Goal: Task Accomplishment & Management: Complete application form

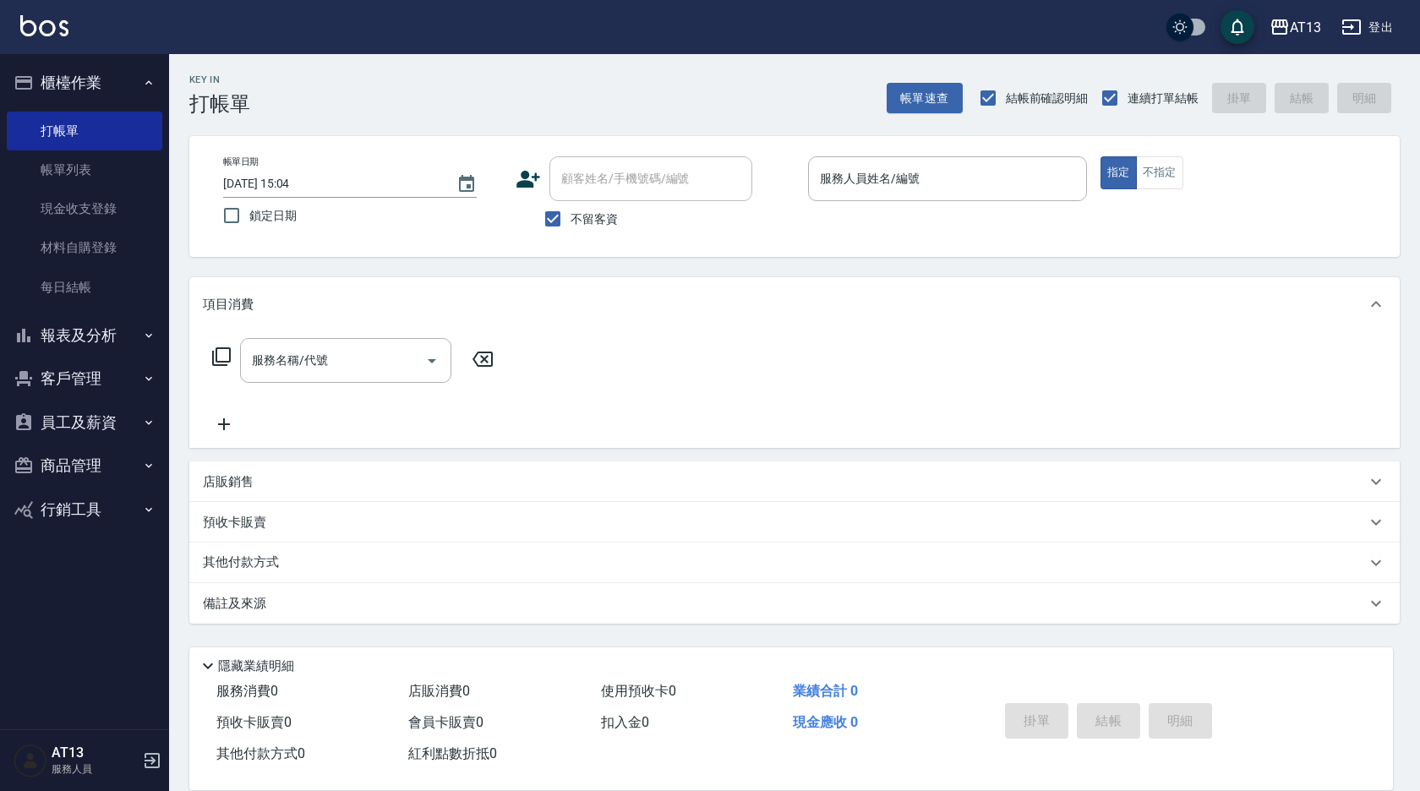
click at [84, 340] on button "報表及分析" at bounding box center [85, 336] width 156 height 44
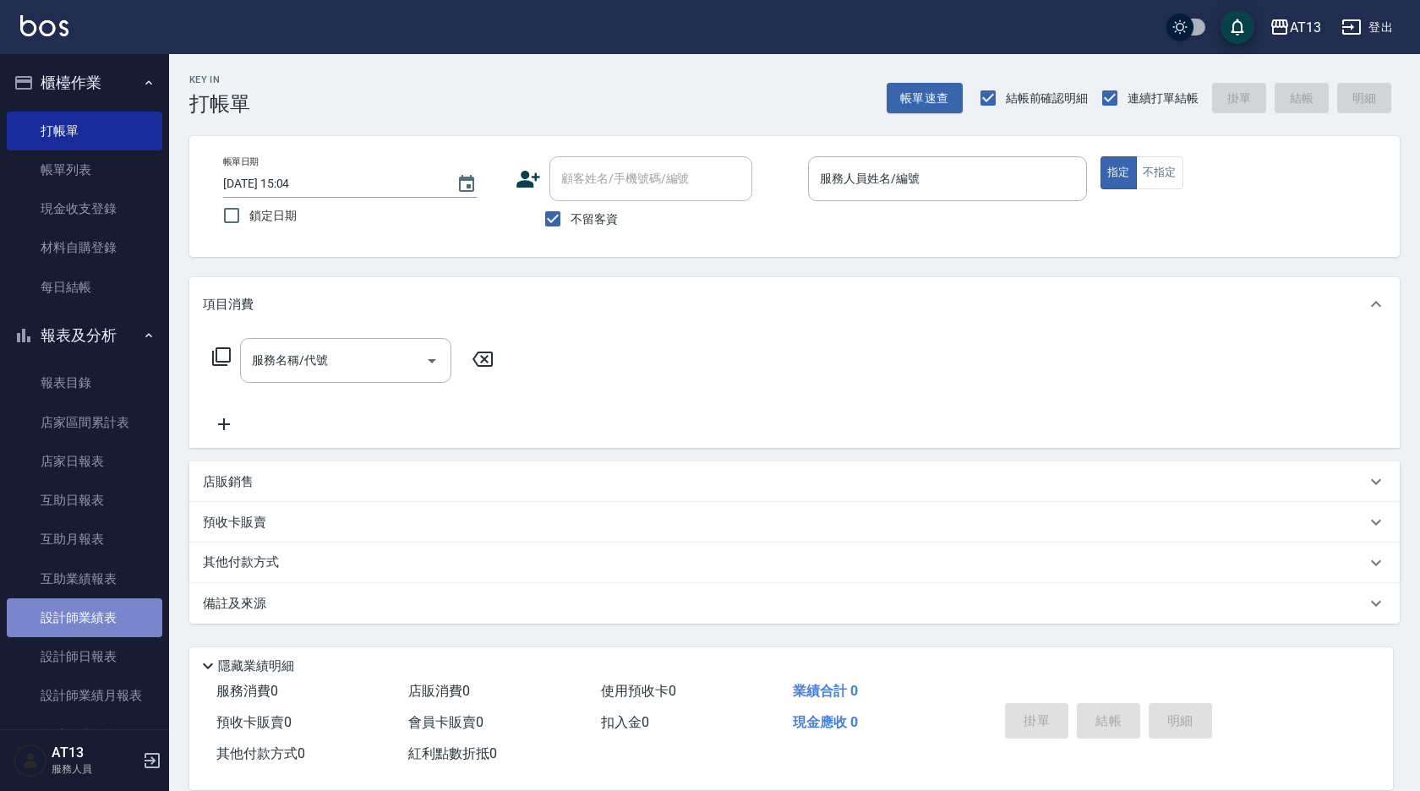
click at [115, 614] on link "設計師業績表" at bounding box center [85, 617] width 156 height 39
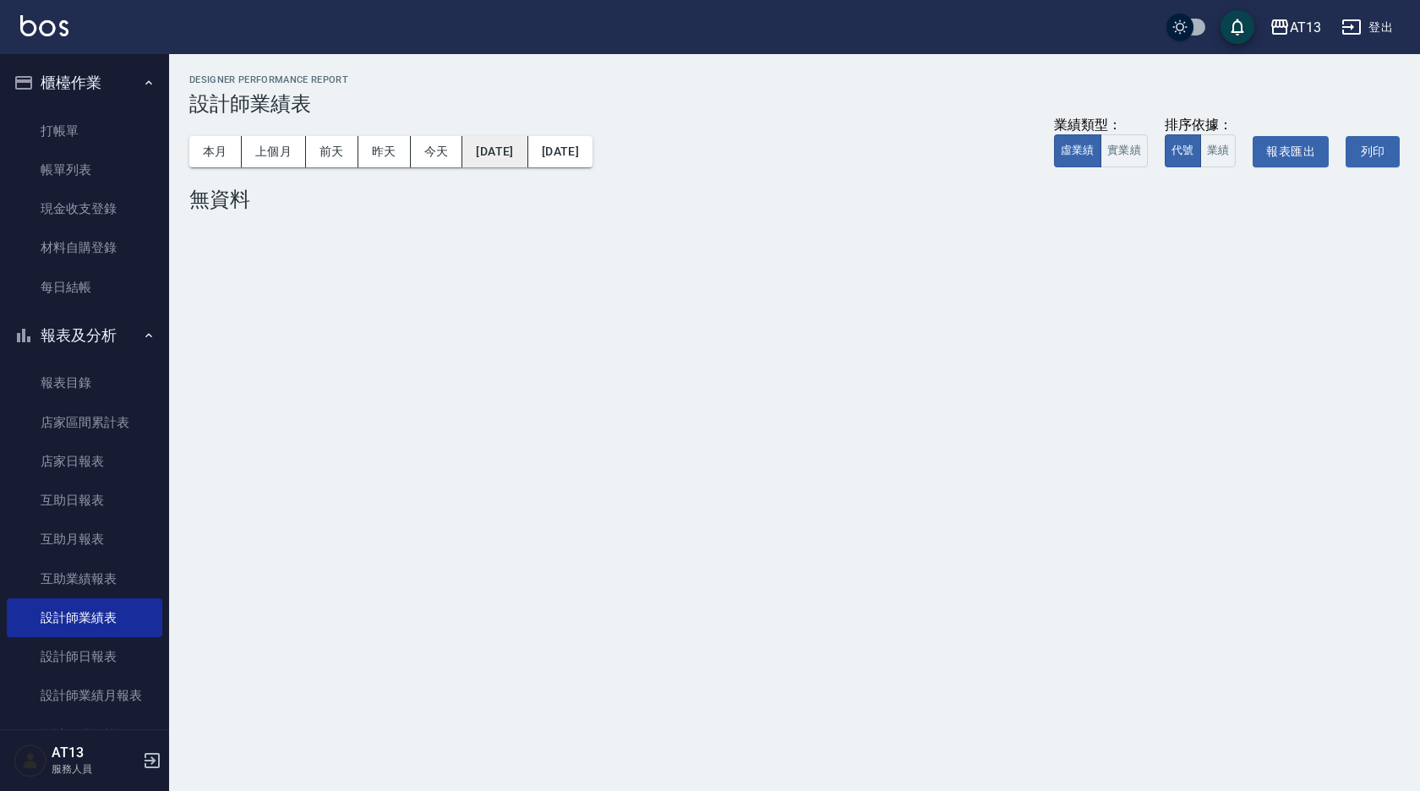
click at [527, 155] on button "[DATE]" at bounding box center [494, 151] width 65 height 31
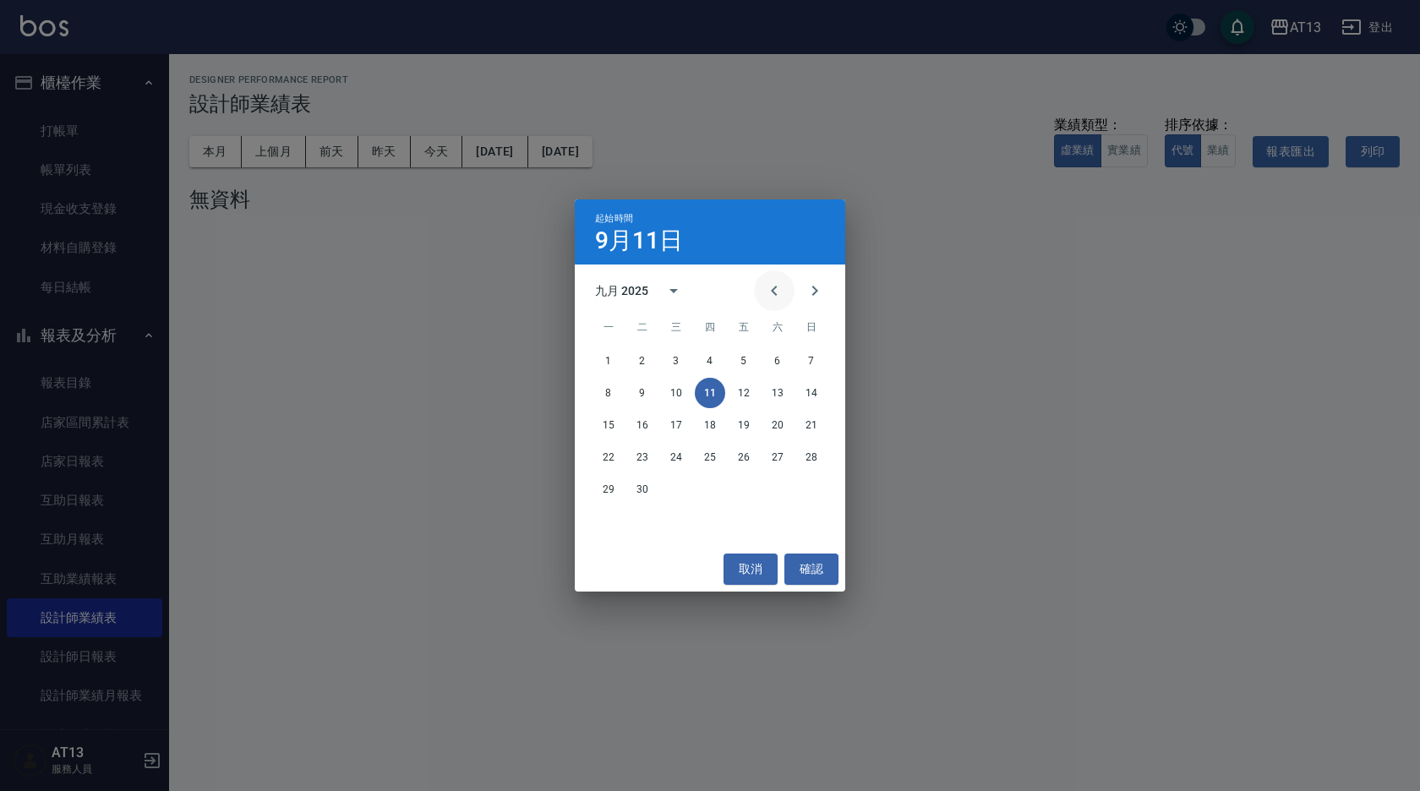
click at [776, 296] on icon "Previous month" at bounding box center [774, 291] width 6 height 10
click at [776, 298] on icon "Previous month" at bounding box center [774, 291] width 20 height 20
click at [666, 490] on button "25" at bounding box center [676, 489] width 30 height 30
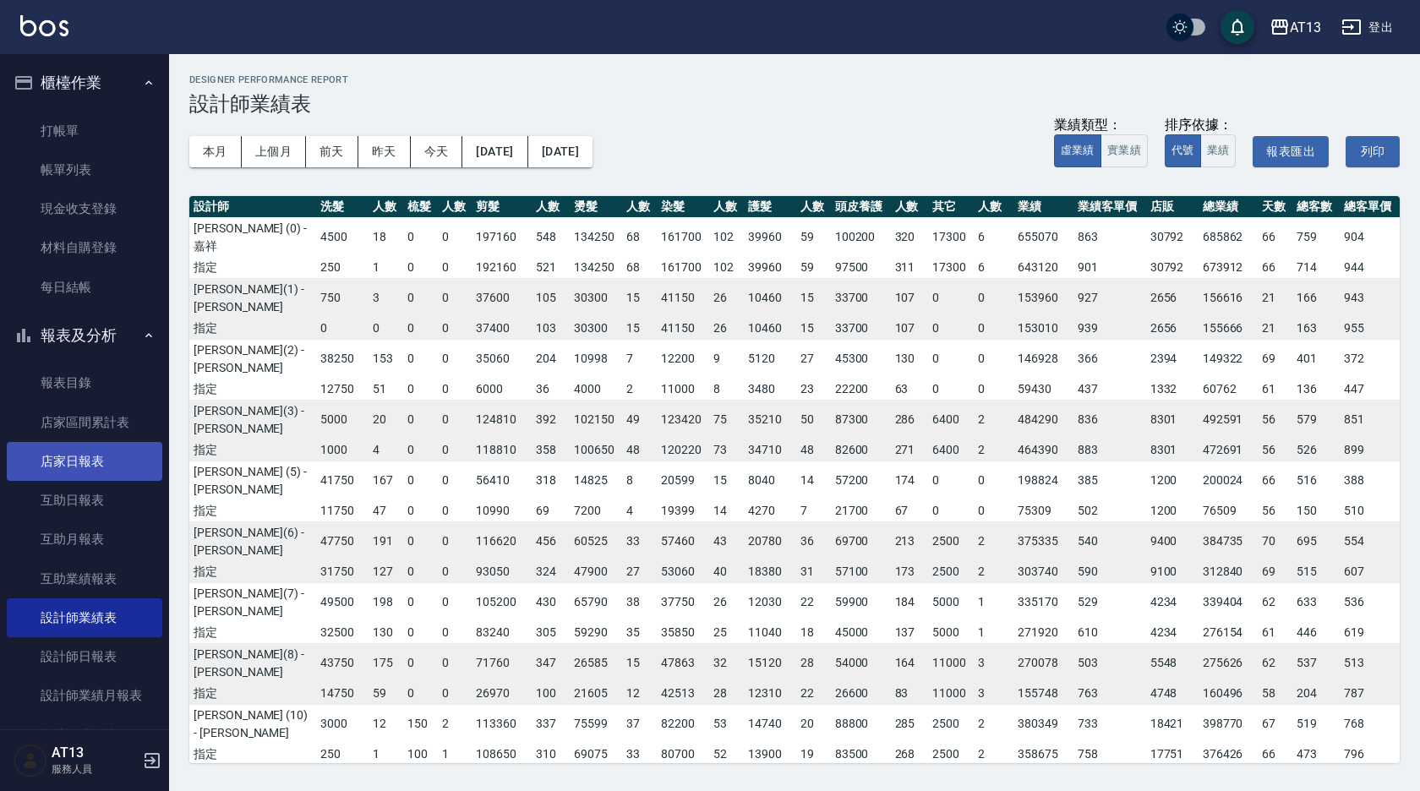
click at [105, 462] on link "店家日報表" at bounding box center [85, 461] width 156 height 39
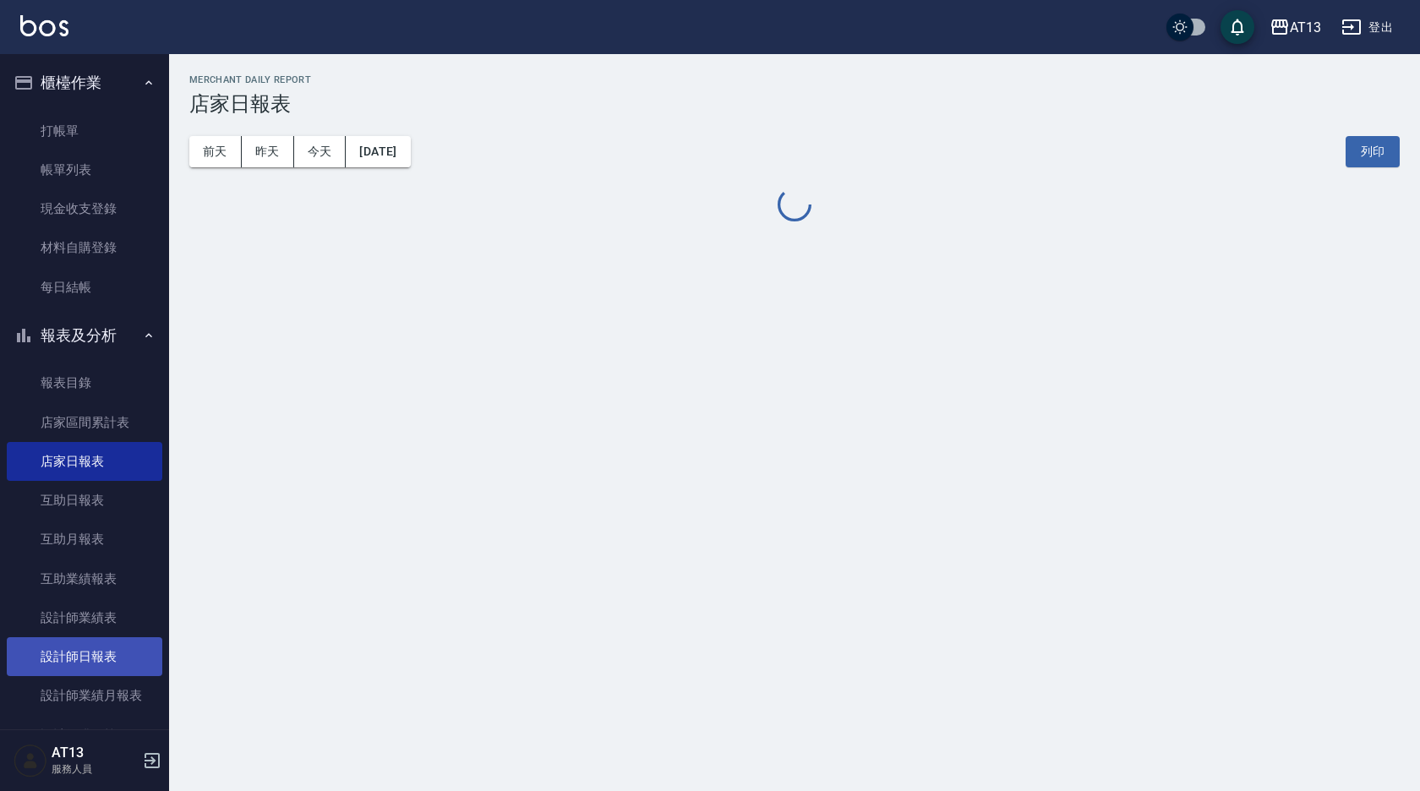
click at [110, 654] on link "設計師日報表" at bounding box center [85, 656] width 156 height 39
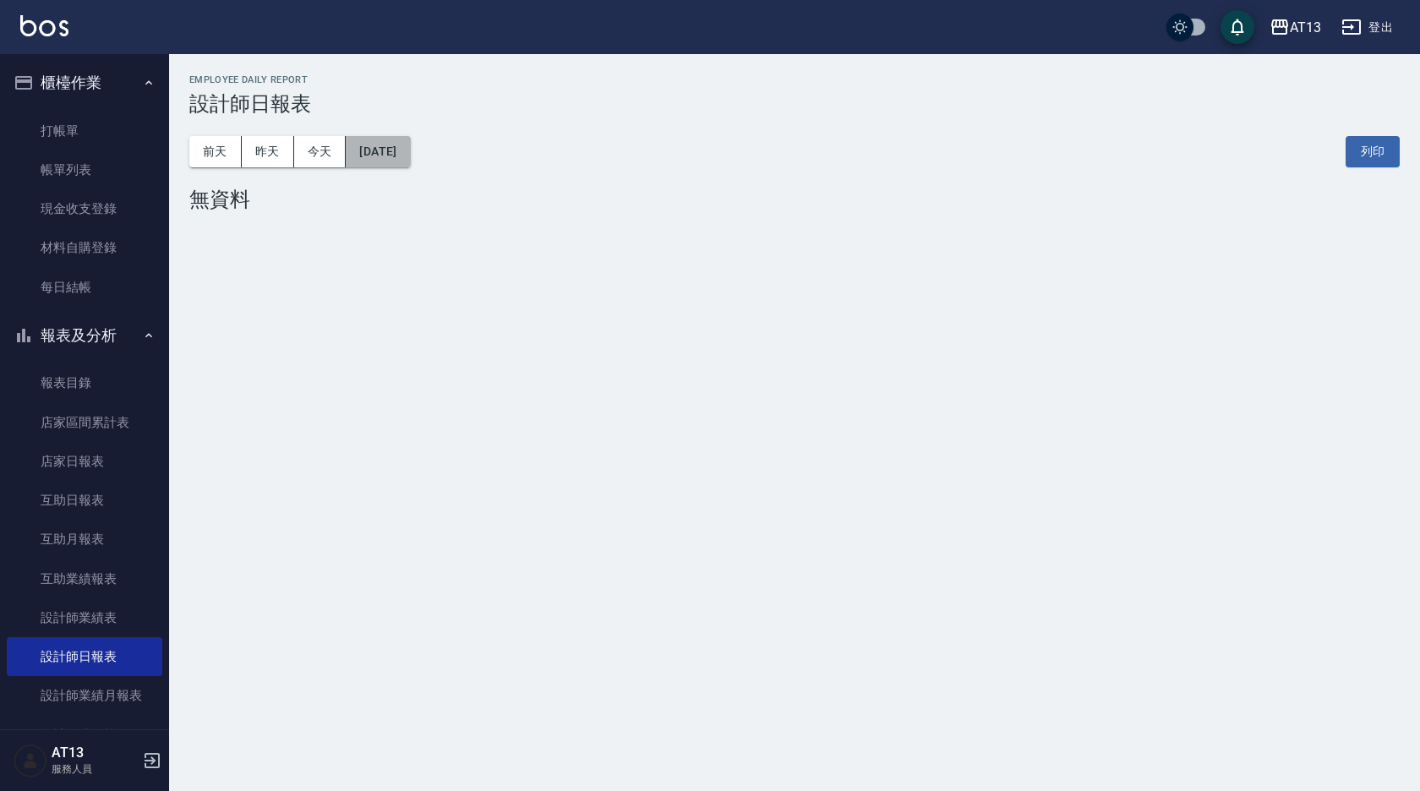
click at [409, 148] on button "[DATE]" at bounding box center [378, 151] width 64 height 31
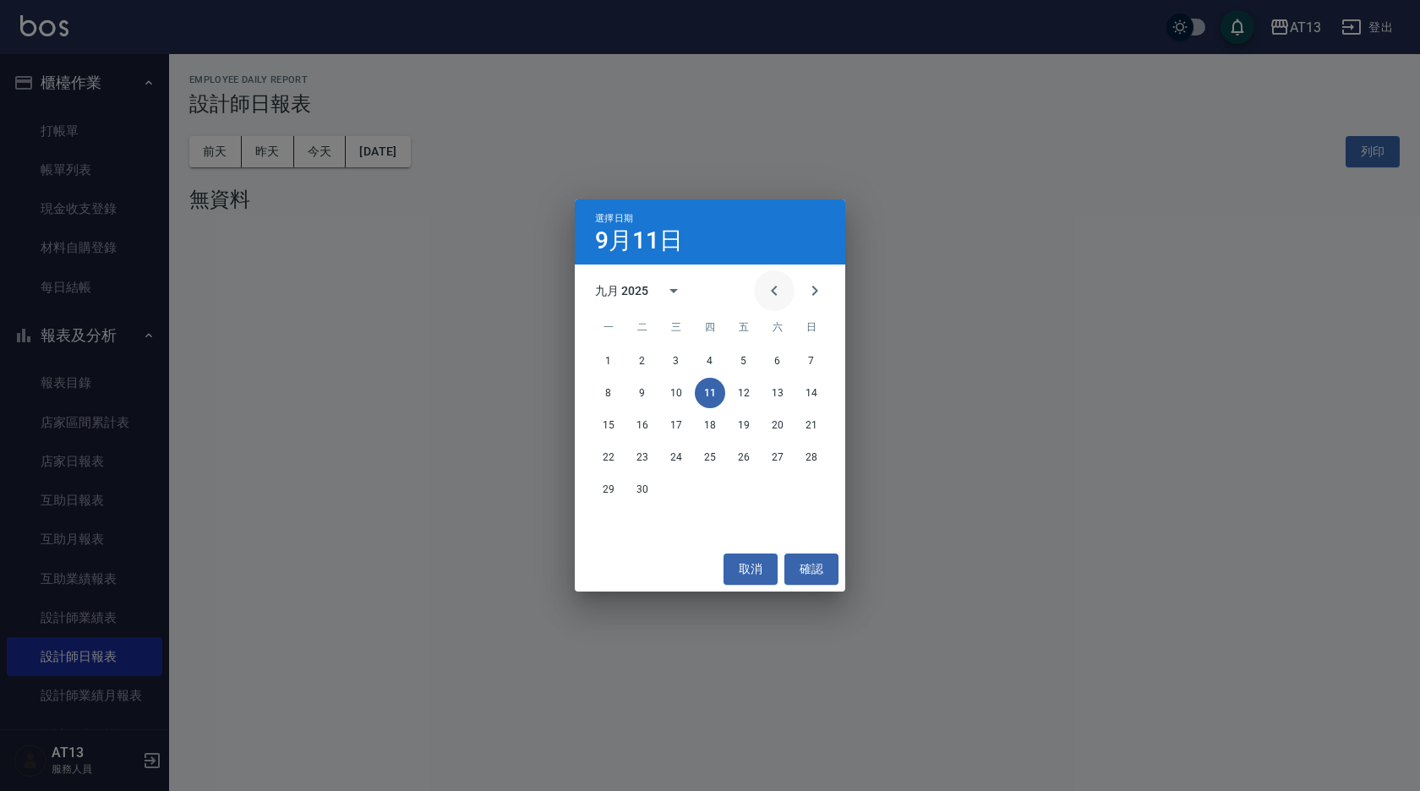
click at [784, 292] on icon "Previous month" at bounding box center [774, 291] width 20 height 20
click at [670, 494] on button "25" at bounding box center [676, 489] width 30 height 30
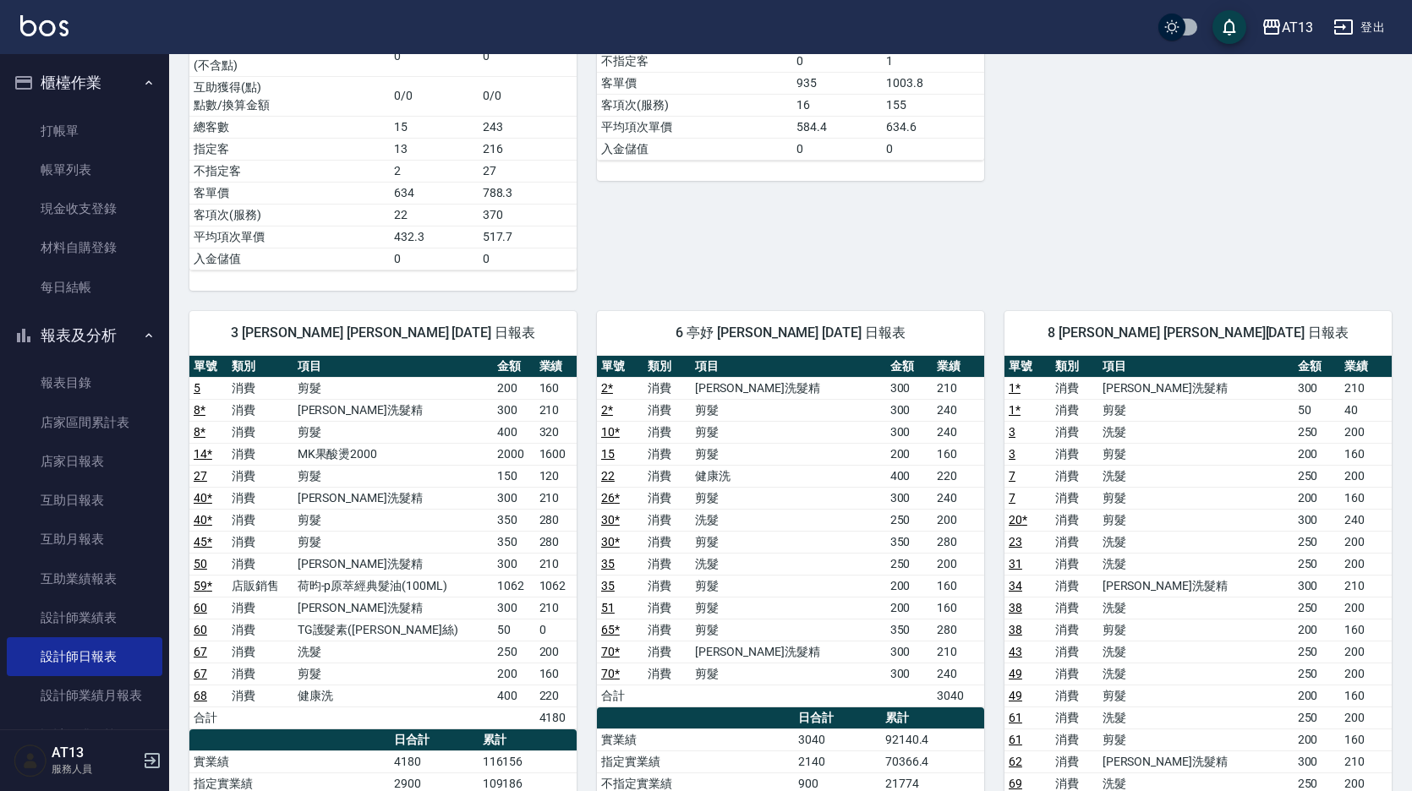
scroll to position [1099, 0]
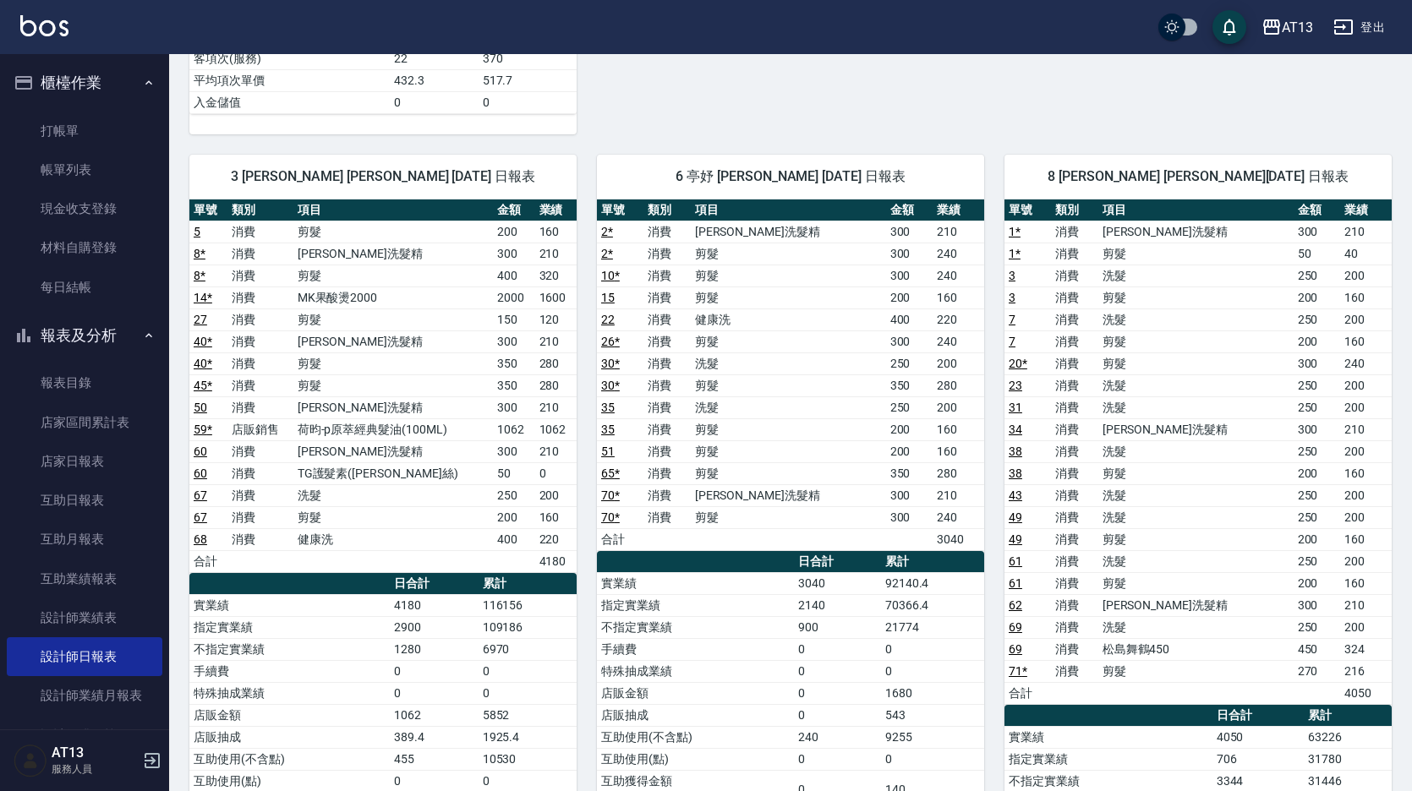
click at [482, 300] on td "MK果酸燙2000" at bounding box center [392, 298] width 199 height 22
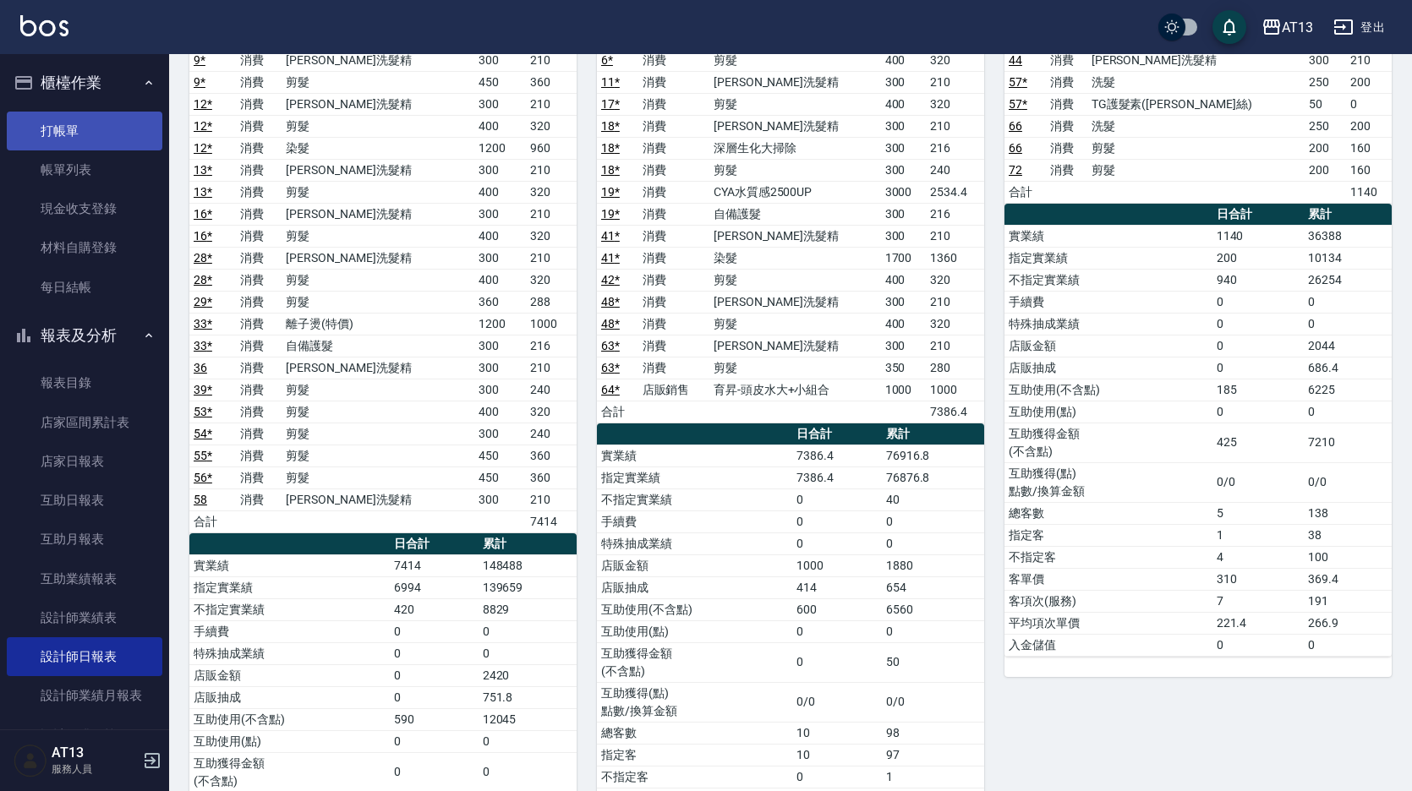
scroll to position [169, 0]
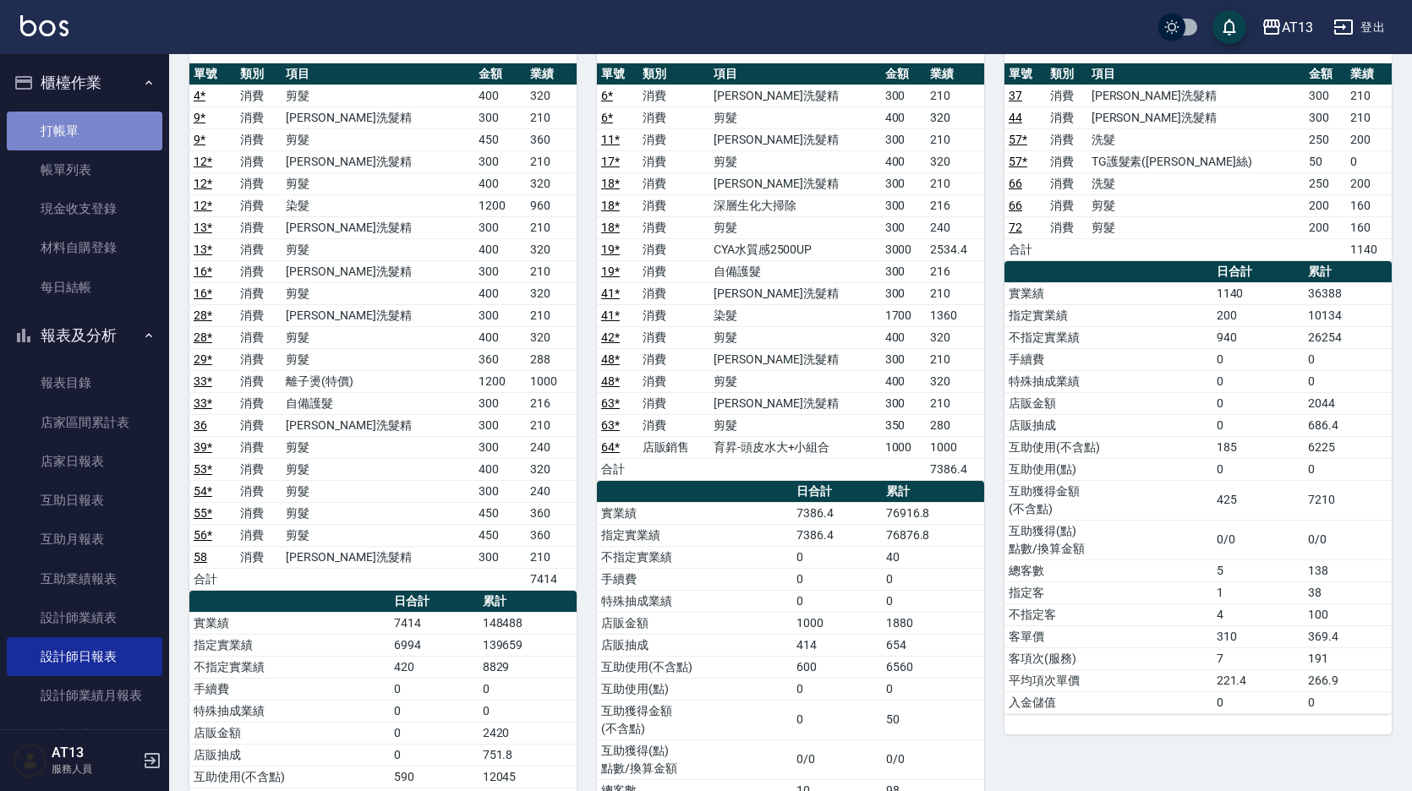
click at [105, 128] on link "打帳單" at bounding box center [85, 131] width 156 height 39
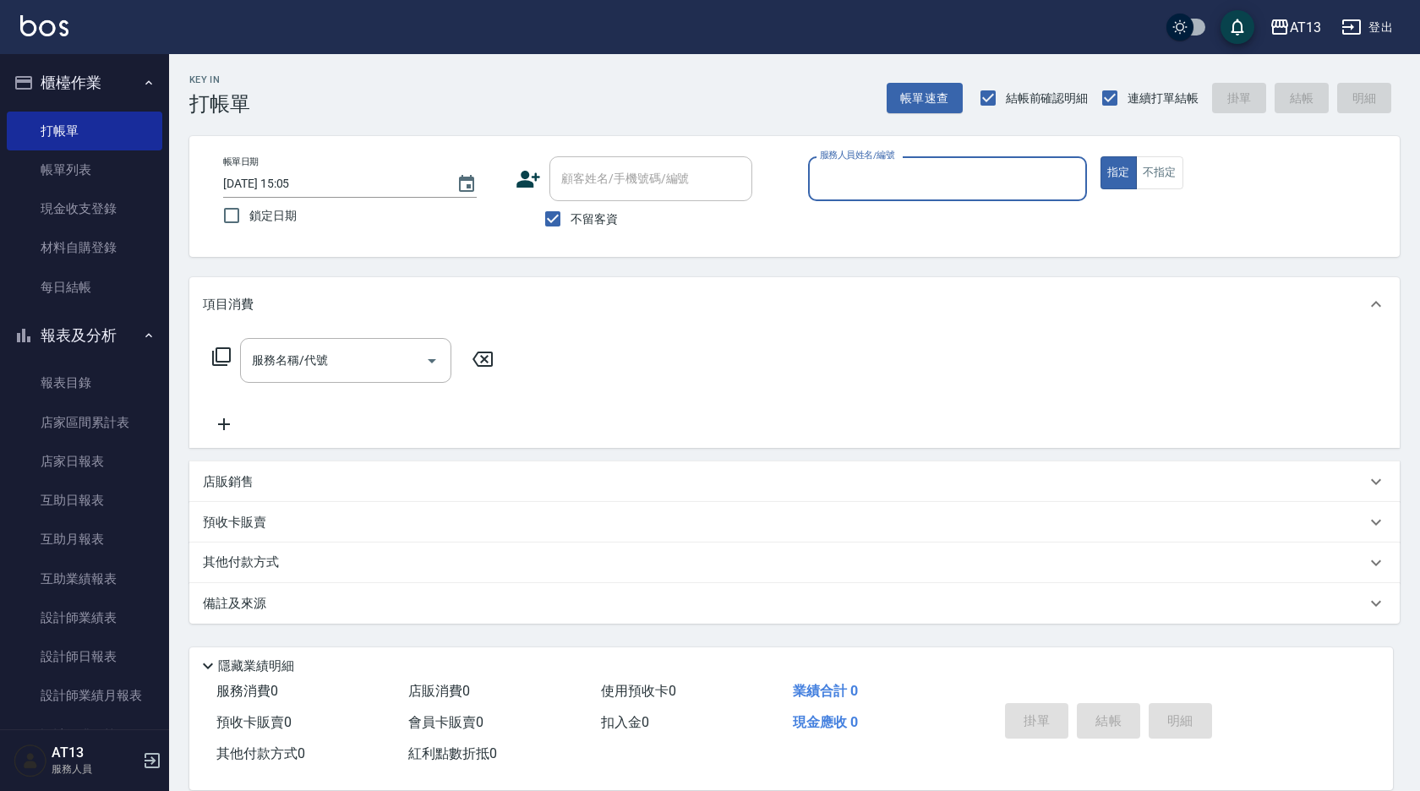
click at [956, 183] on input "服務人員姓名/編號" at bounding box center [948, 179] width 264 height 30
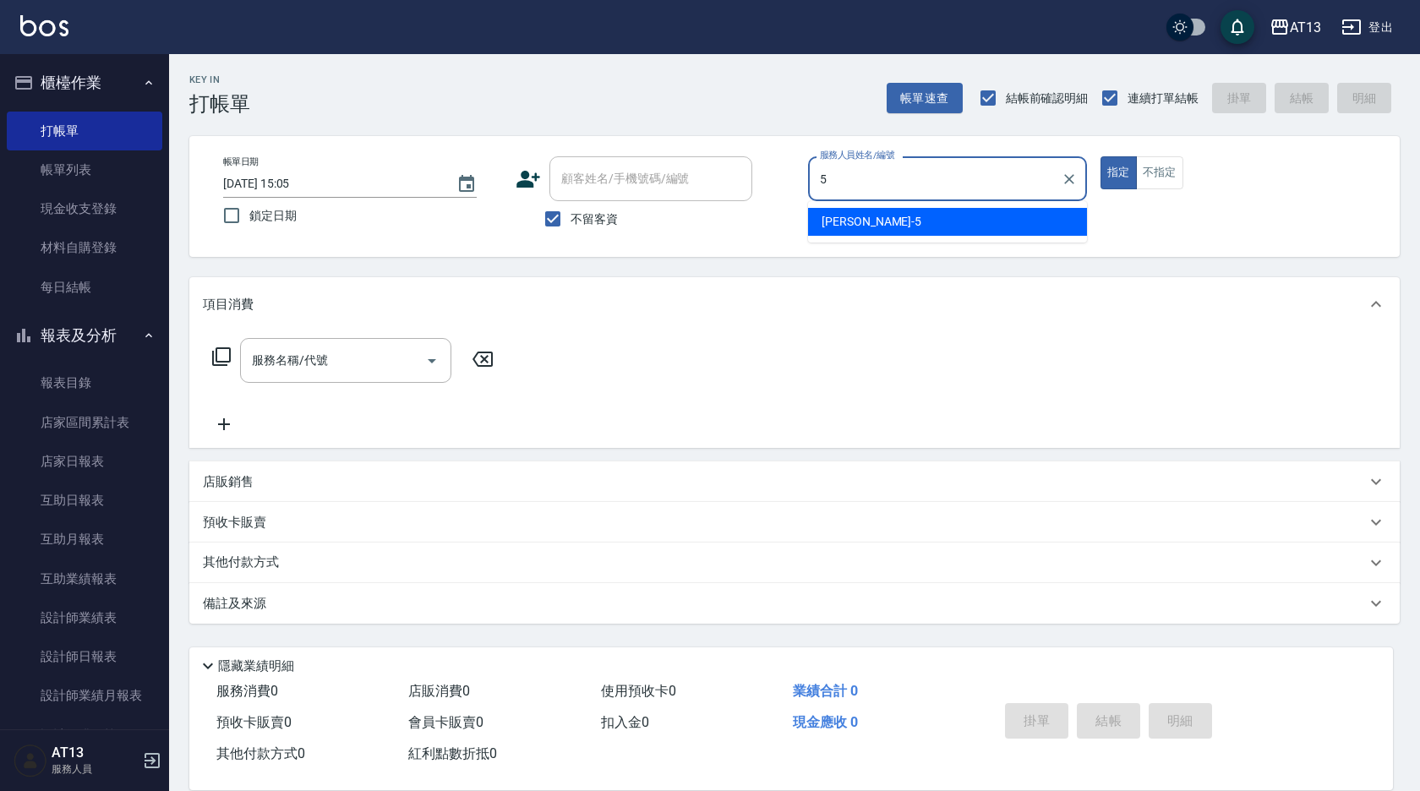
type input "[PERSON_NAME]-5"
type button "true"
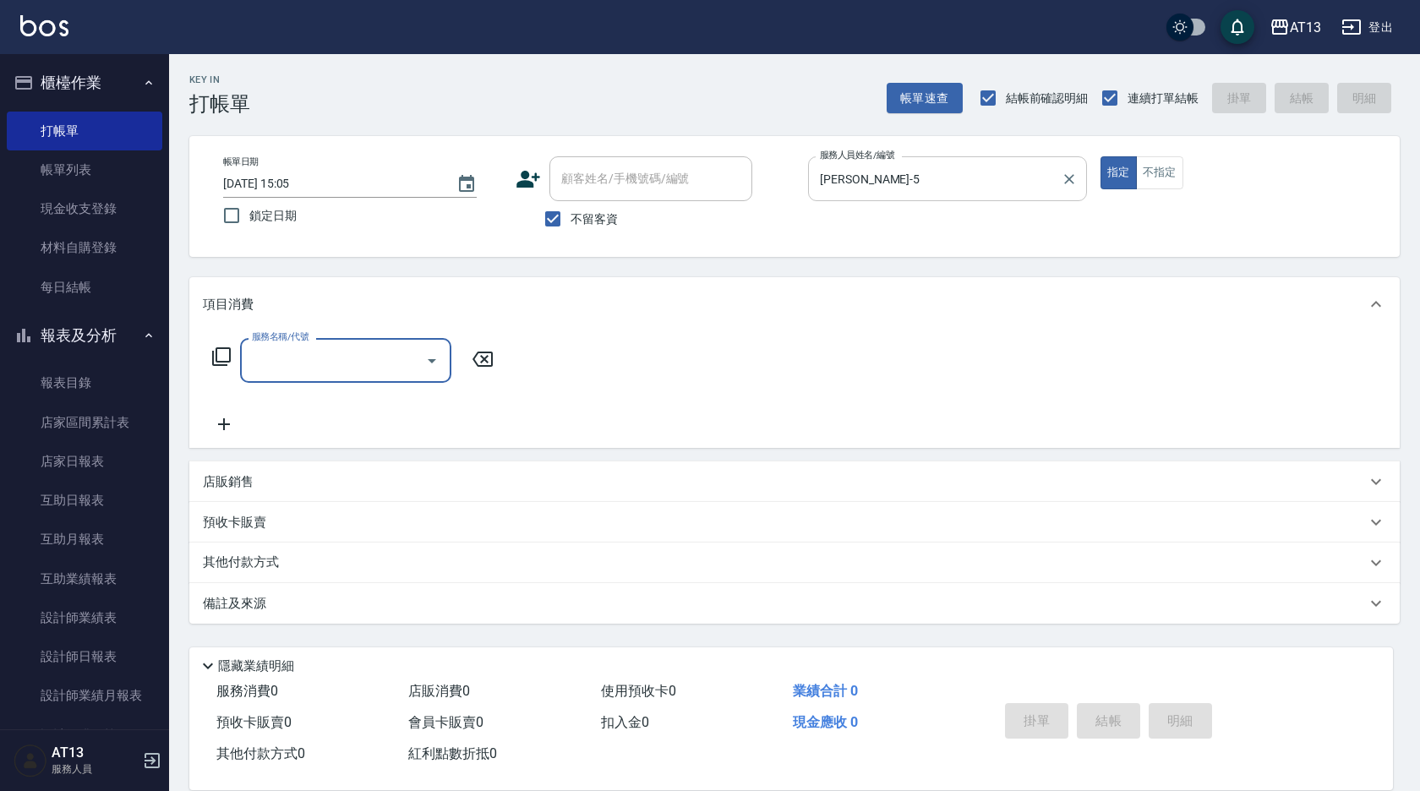
type input "4"
type input "健康洗(206)"
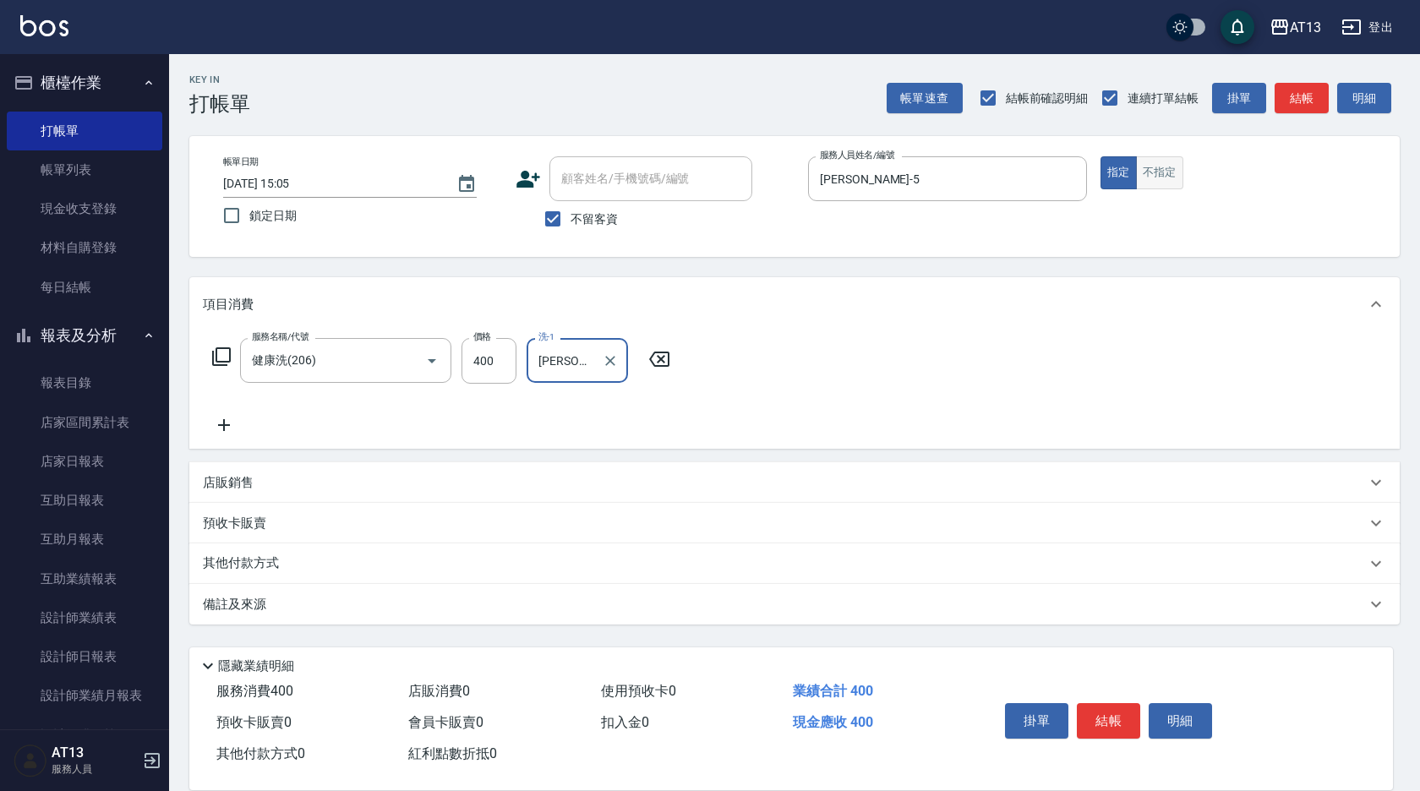
type input "[PERSON_NAME]-5"
click at [1162, 186] on button "不指定" at bounding box center [1159, 172] width 47 height 33
type button "false"
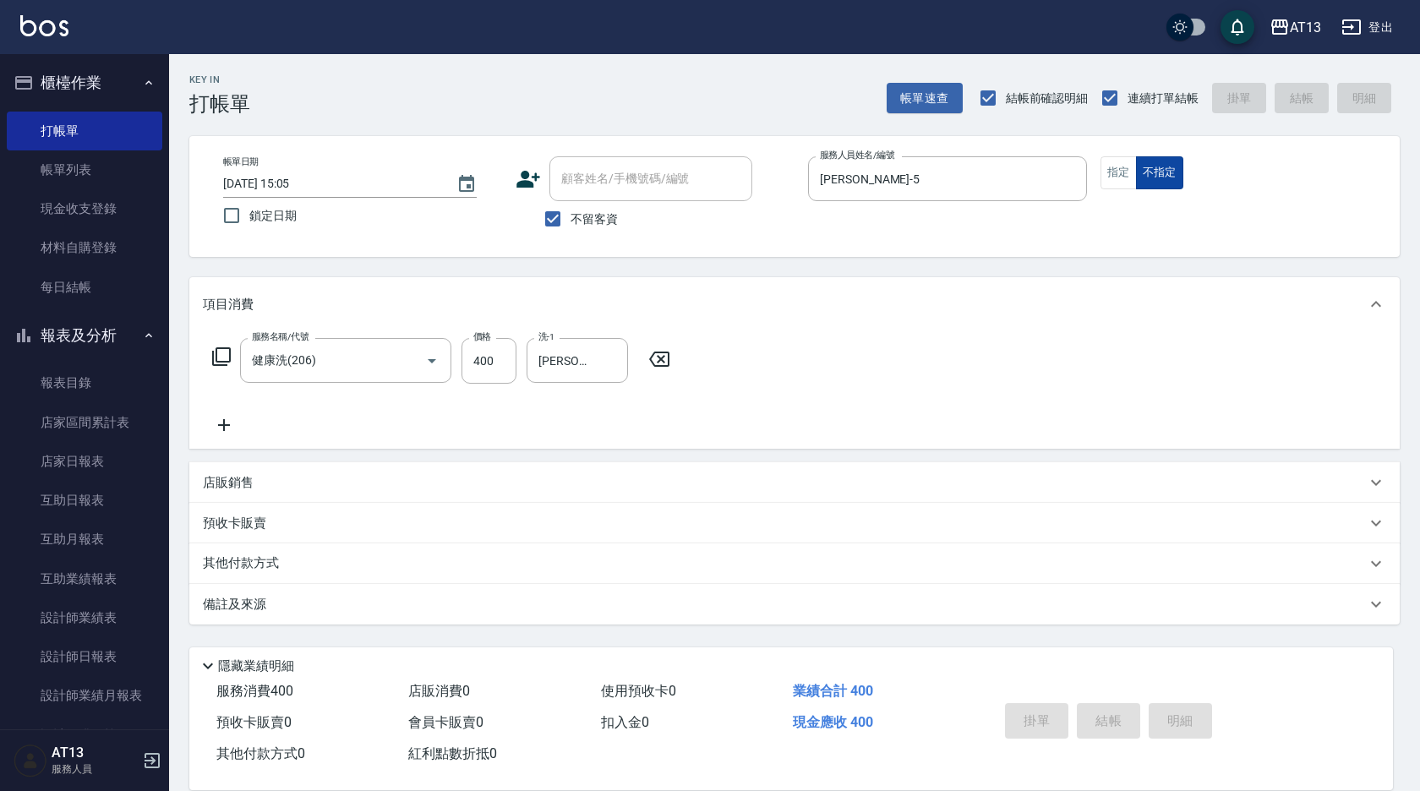
type input "[DATE] 15:14"
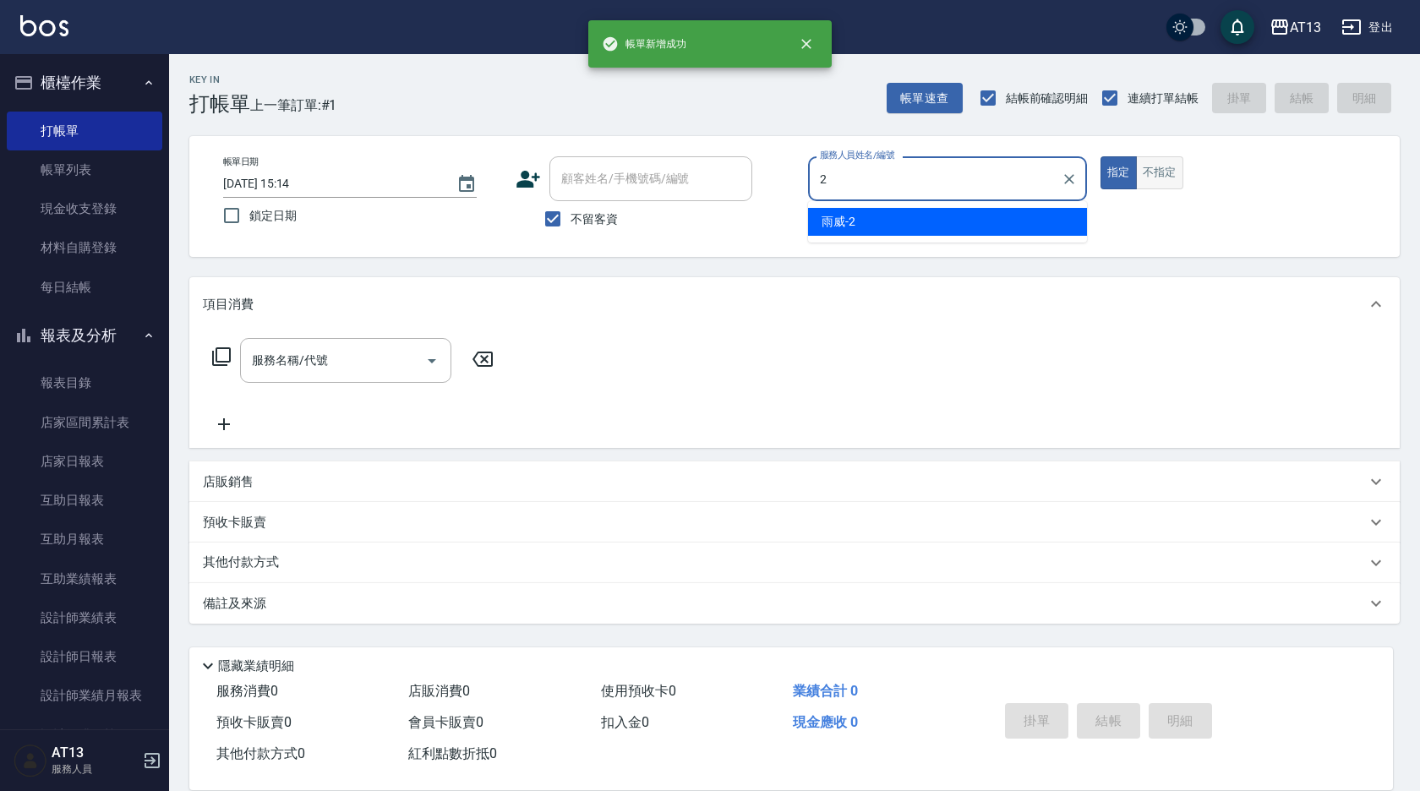
type input "雨威-2"
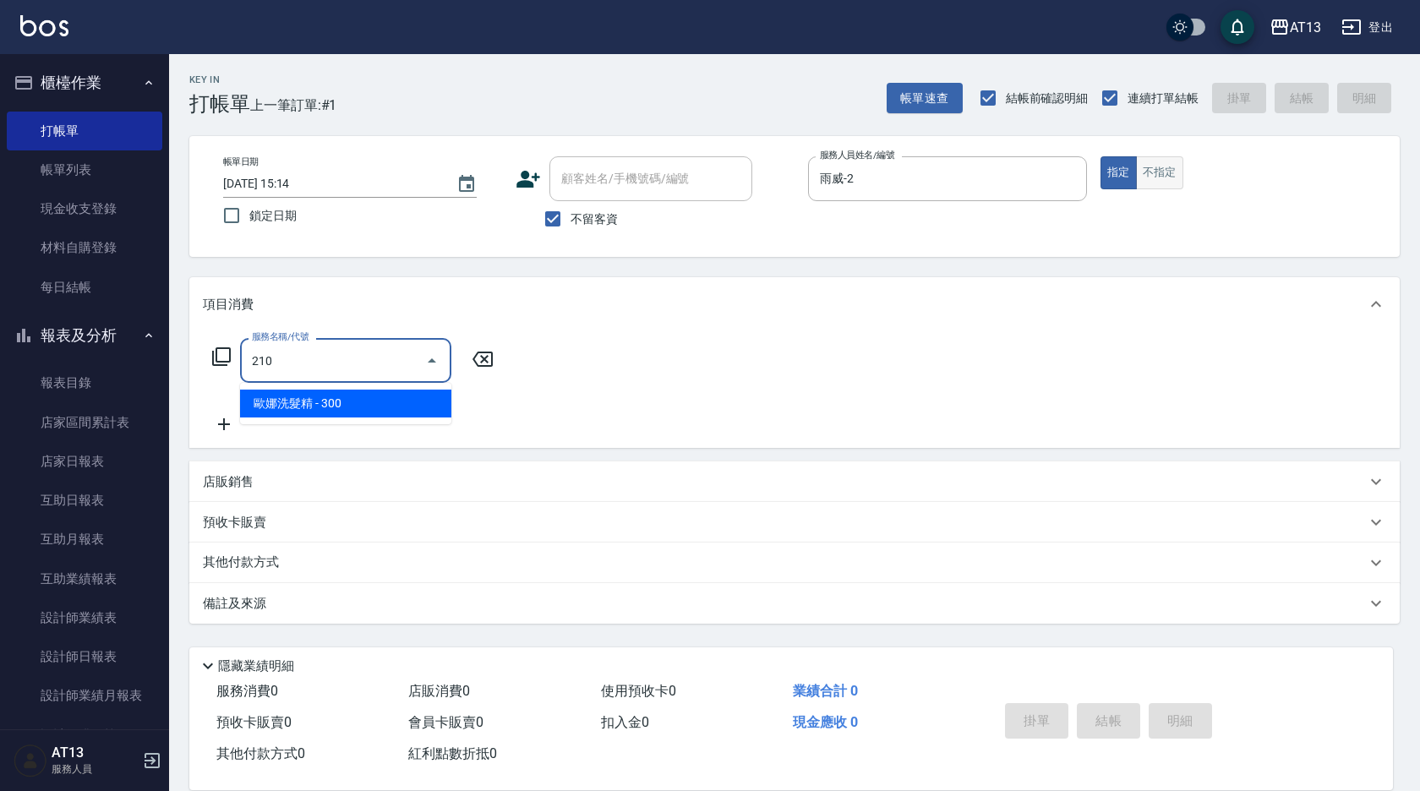
type input "[PERSON_NAME]洗髮精(210)"
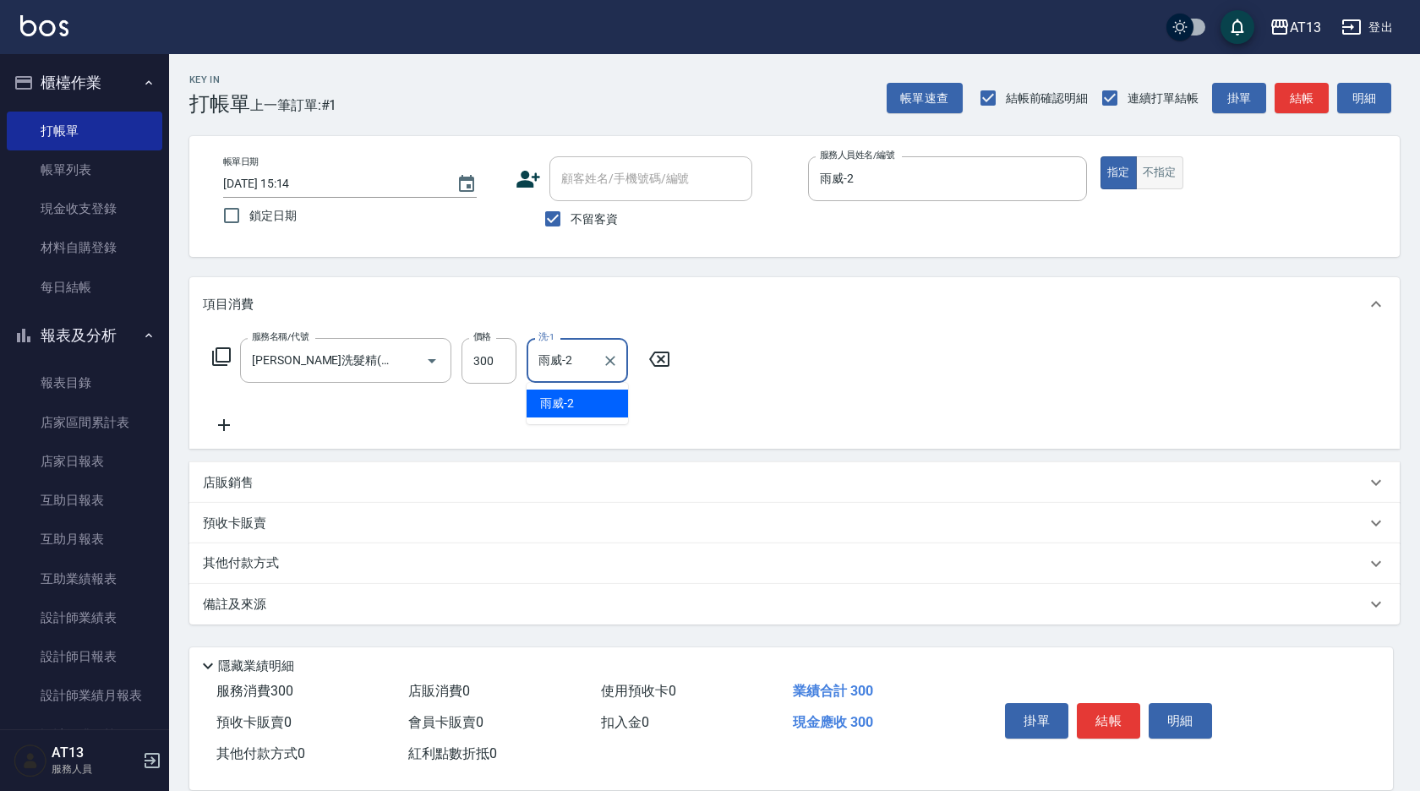
type input "雨威-2"
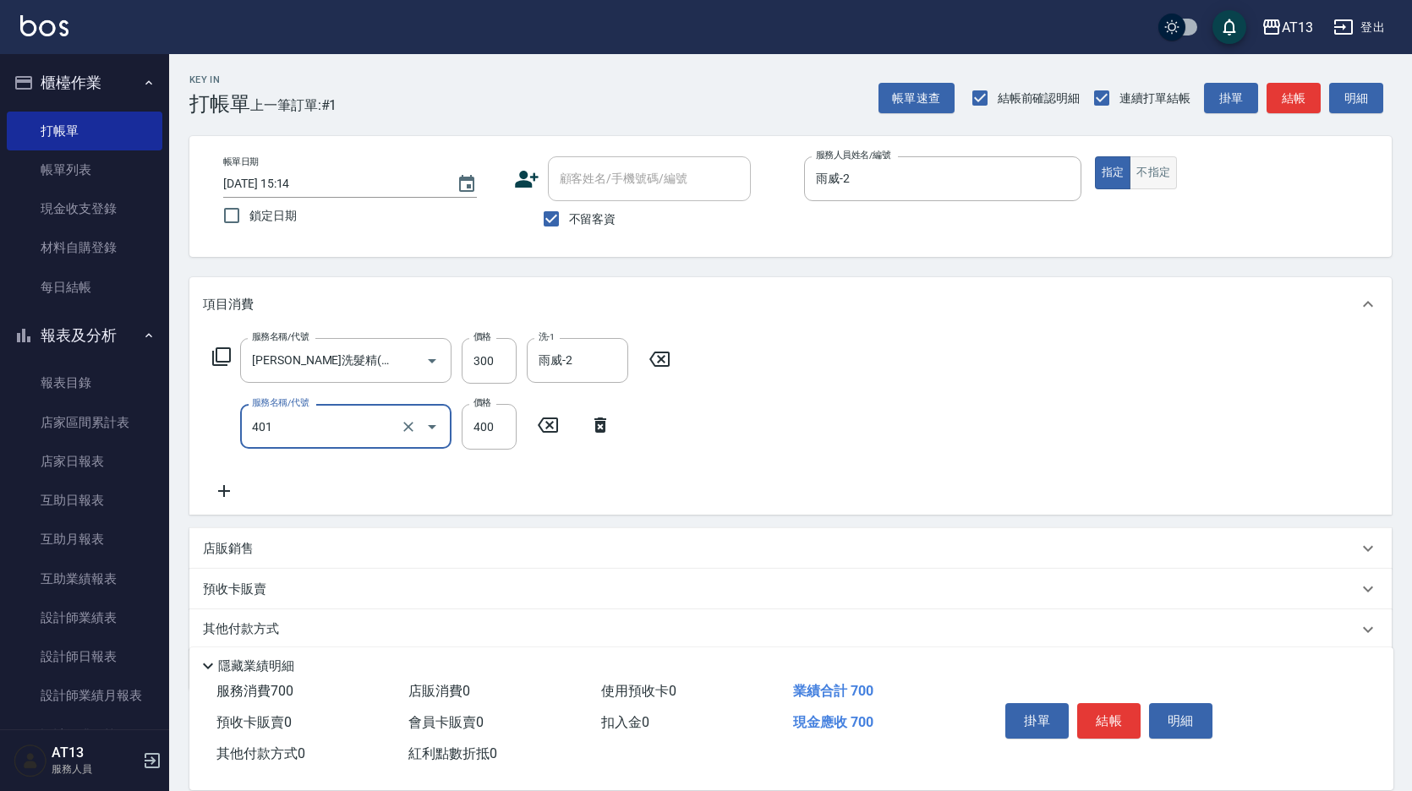
type input "剪髮(401)"
type input "200"
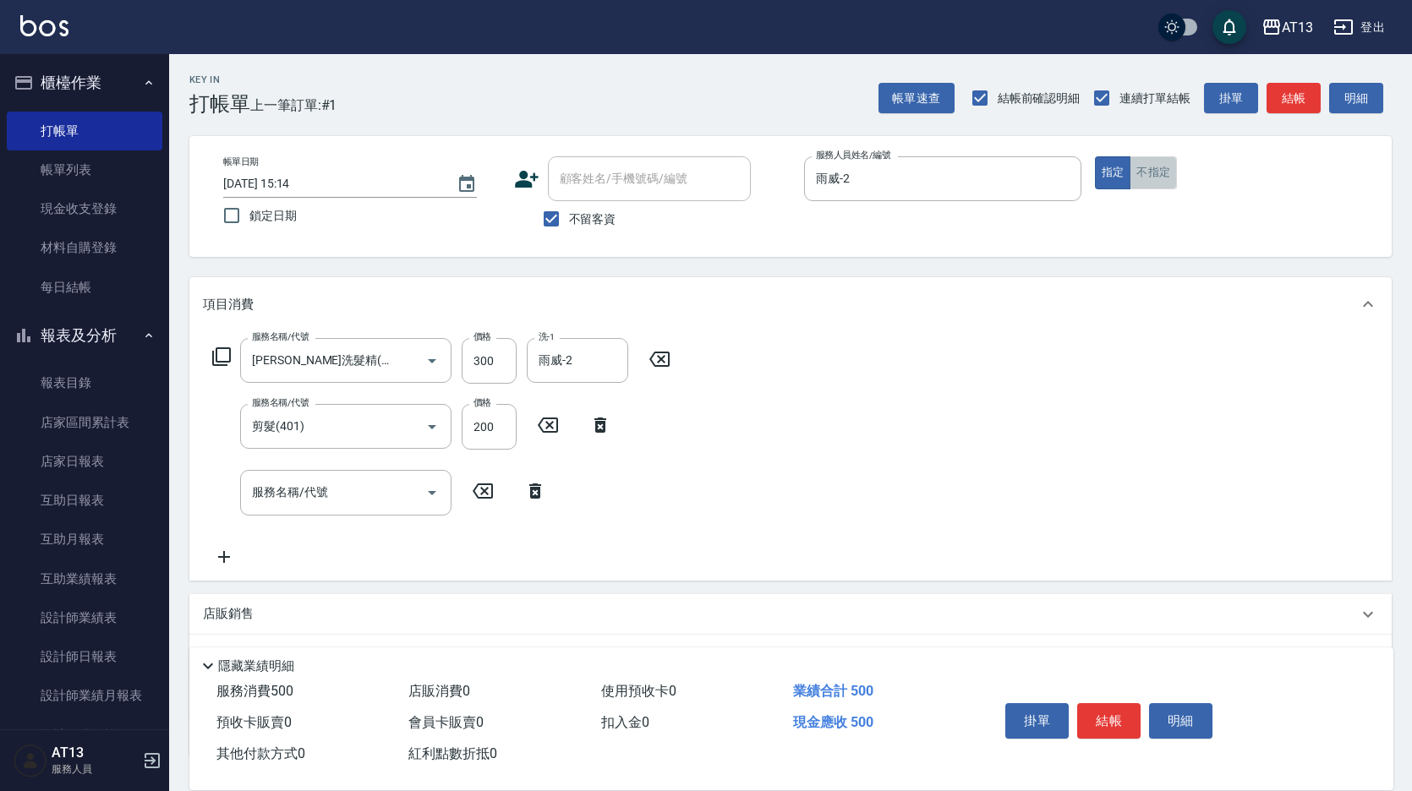
drag, startPoint x: 1161, startPoint y: 185, endPoint x: 1141, endPoint y: 177, distance: 22.0
click at [1159, 185] on button "不指定" at bounding box center [1152, 172] width 47 height 33
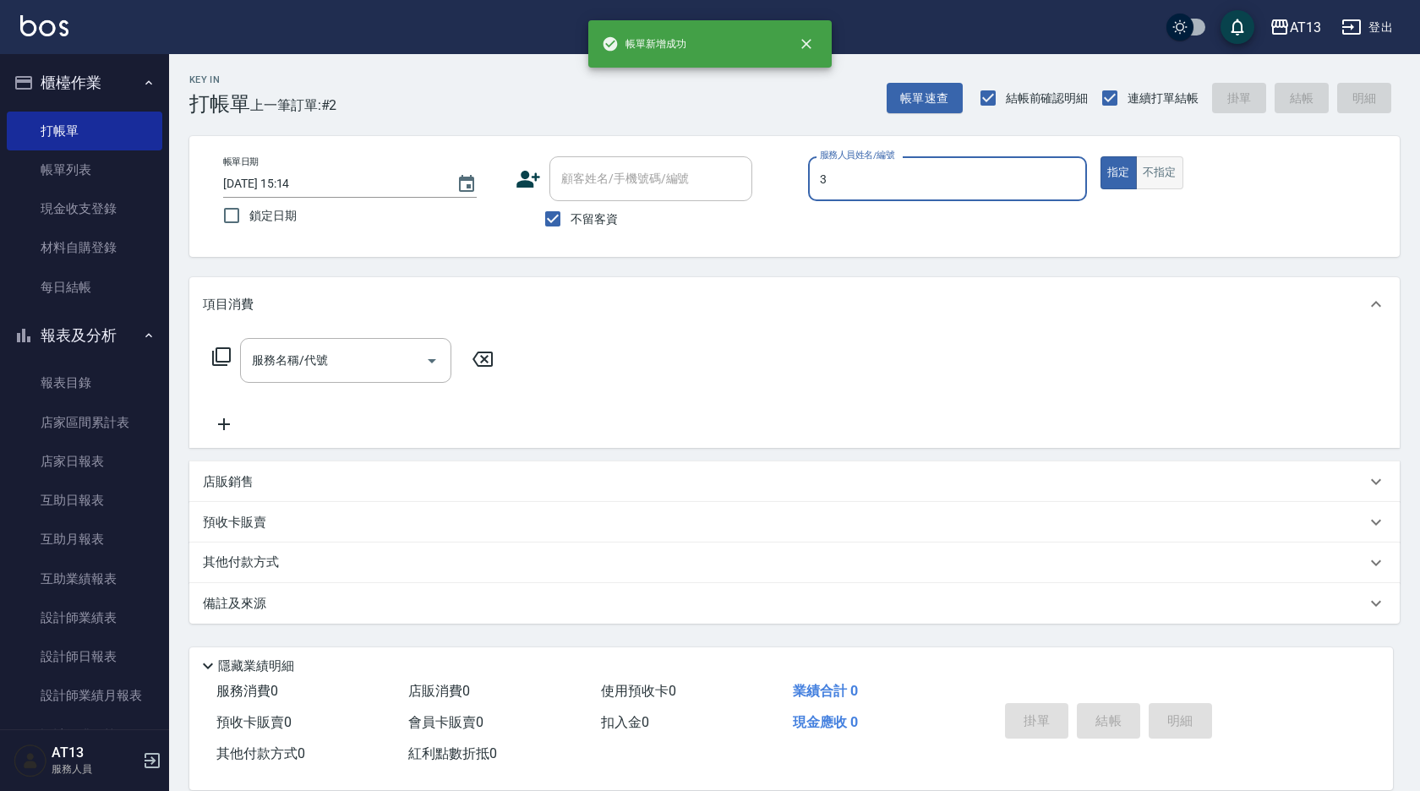
type input "[PERSON_NAME]-3"
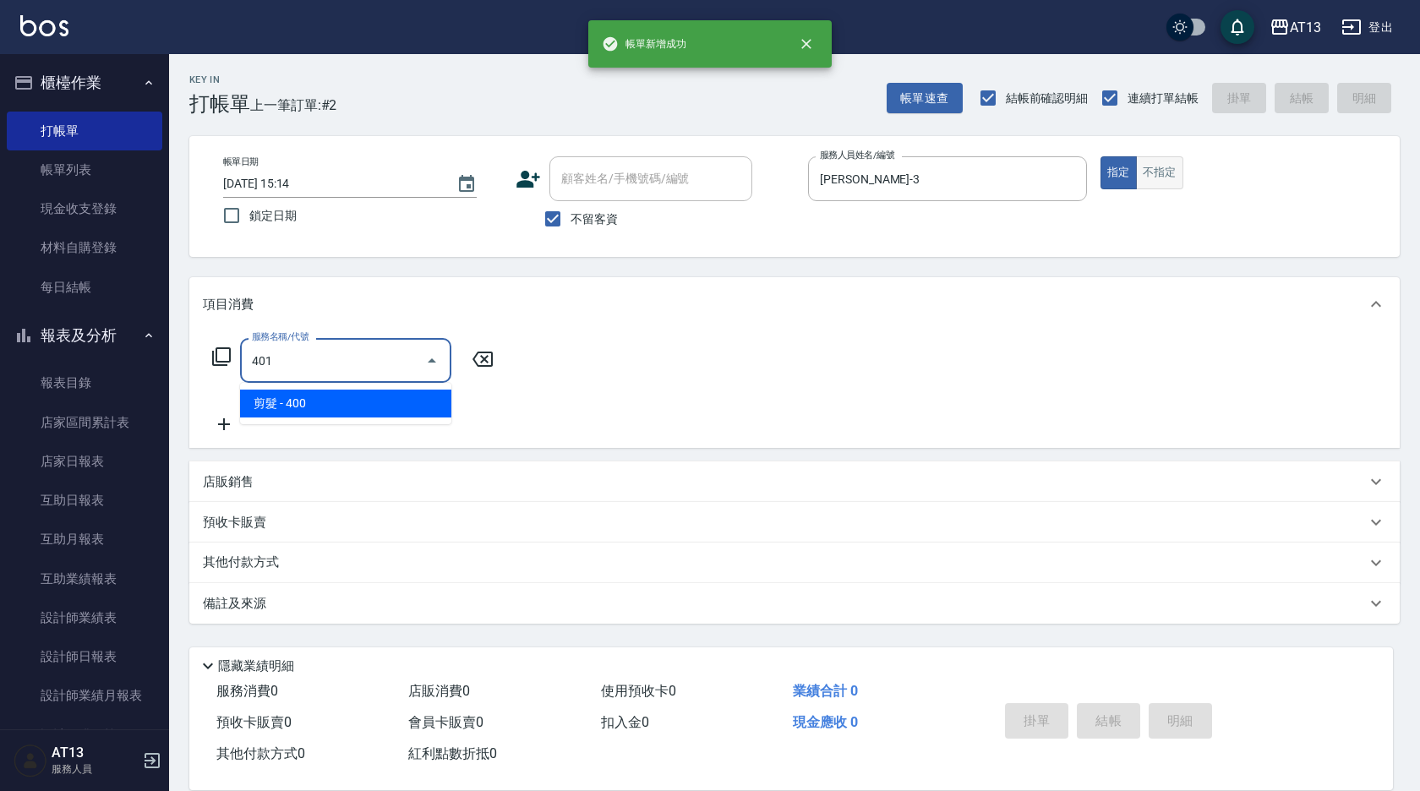
type input "剪髮(401)"
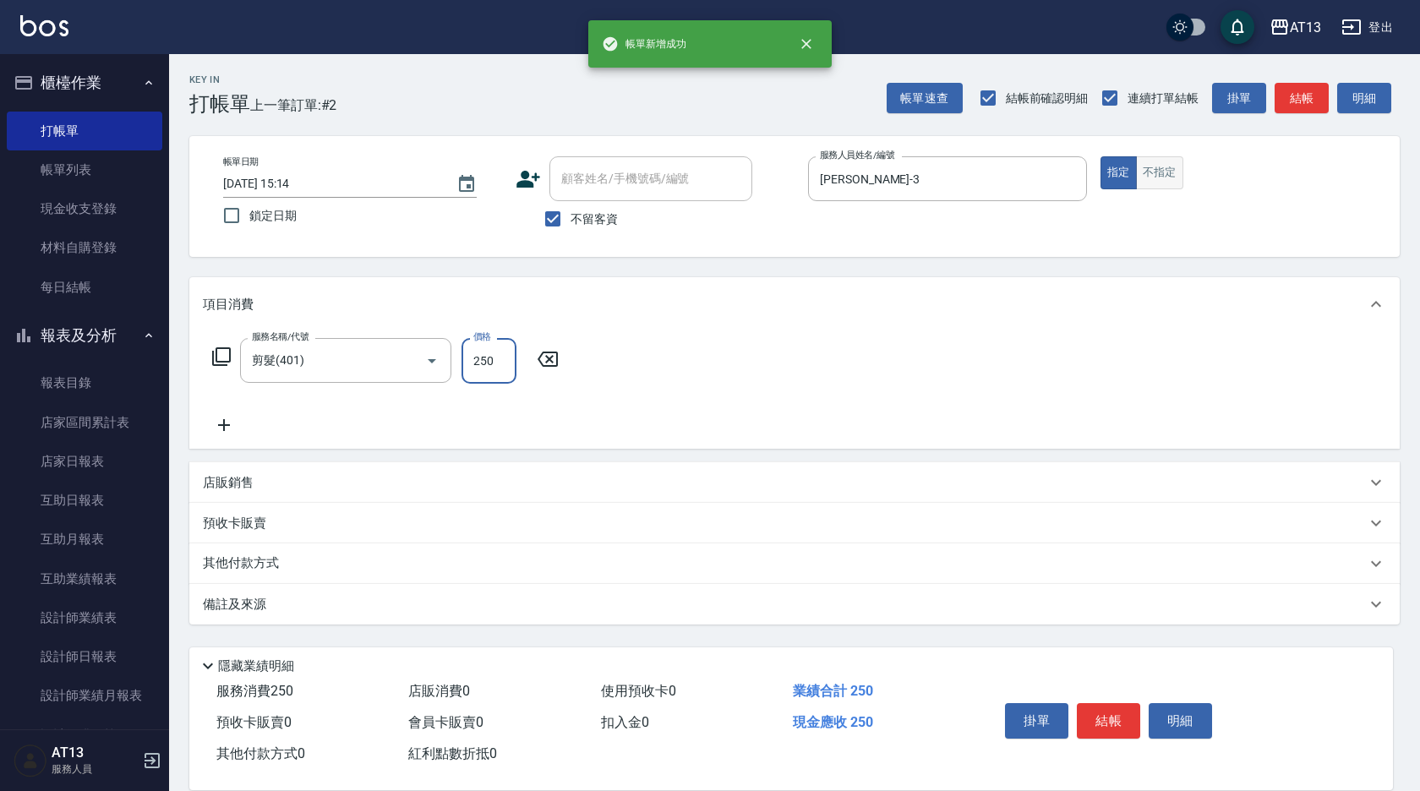
type input "250"
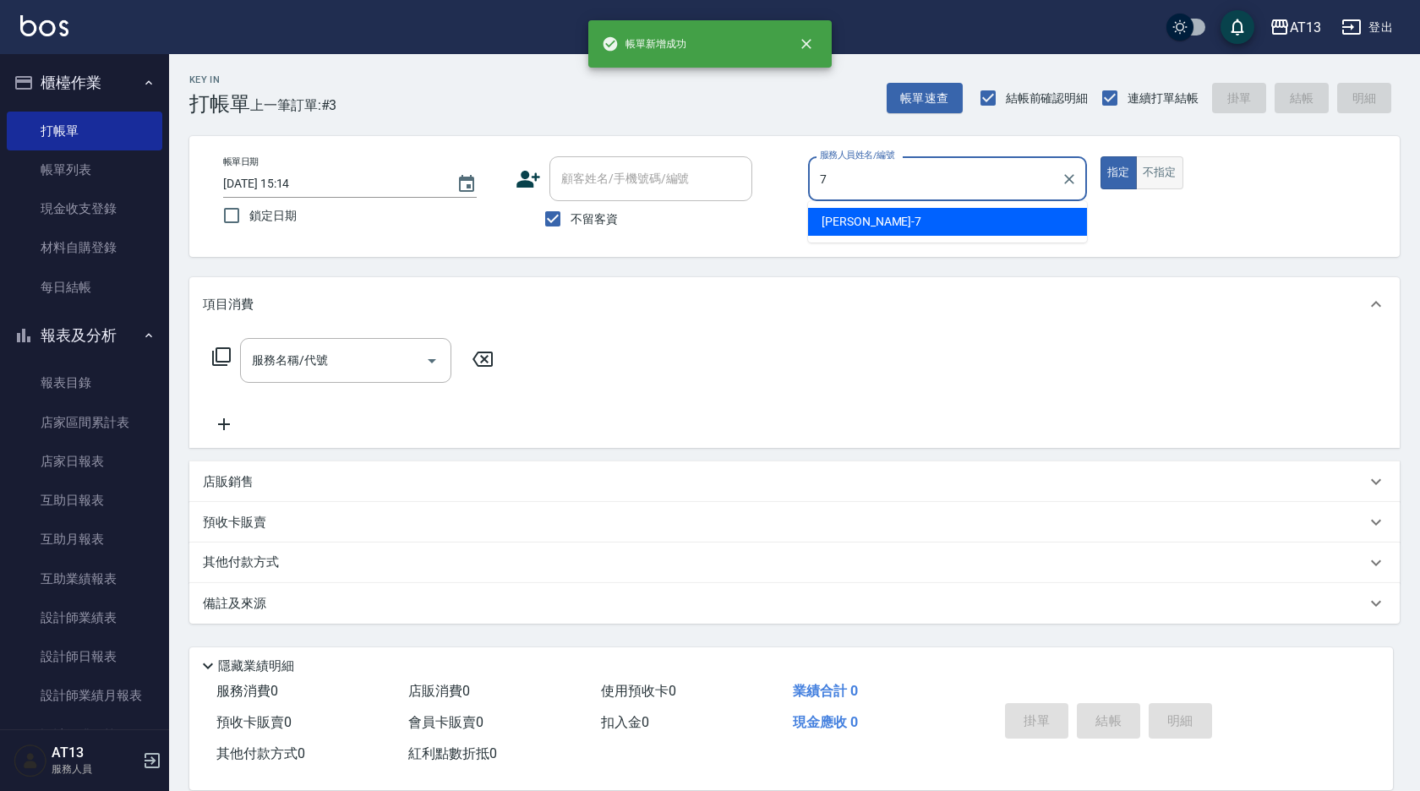
type input "[PERSON_NAME]-7"
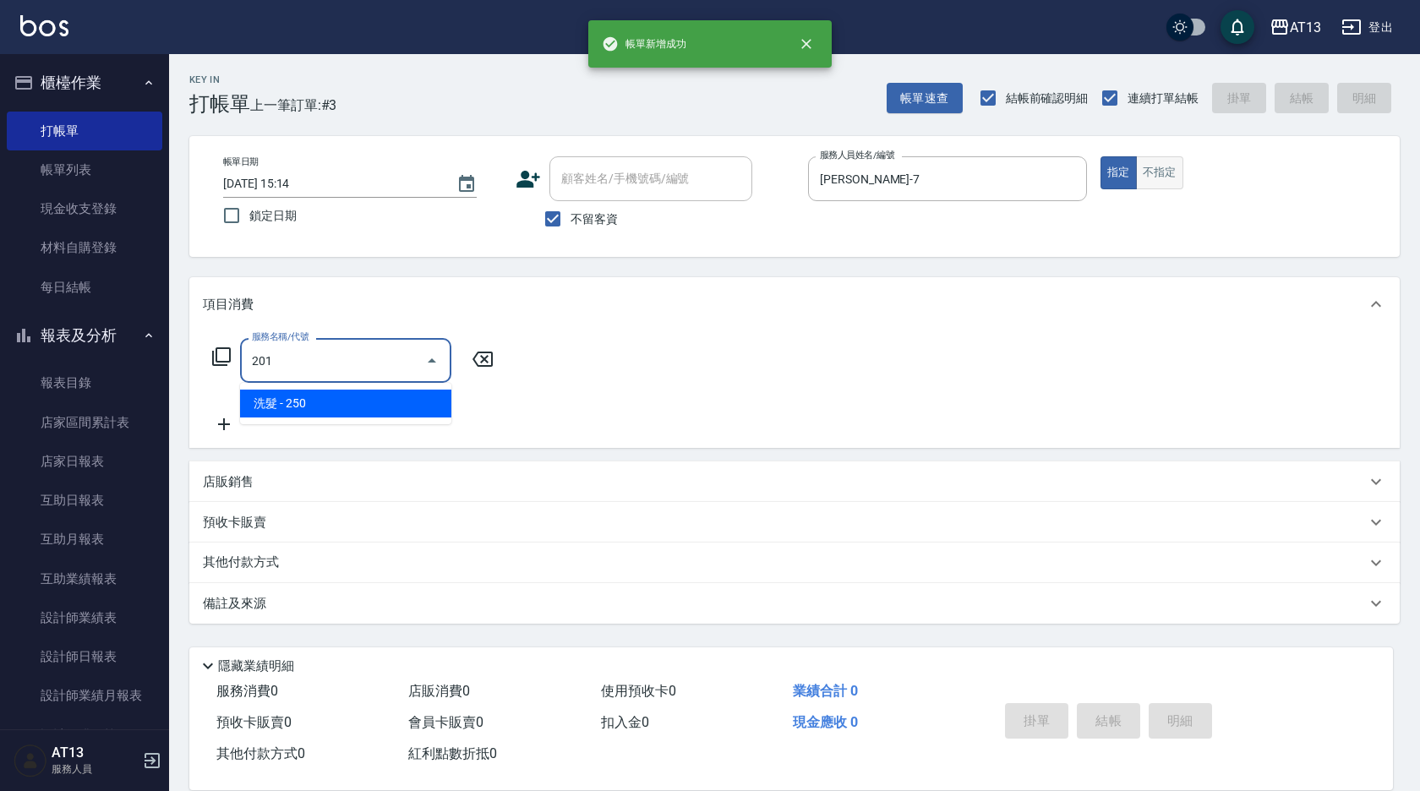
type input "洗髮(201)"
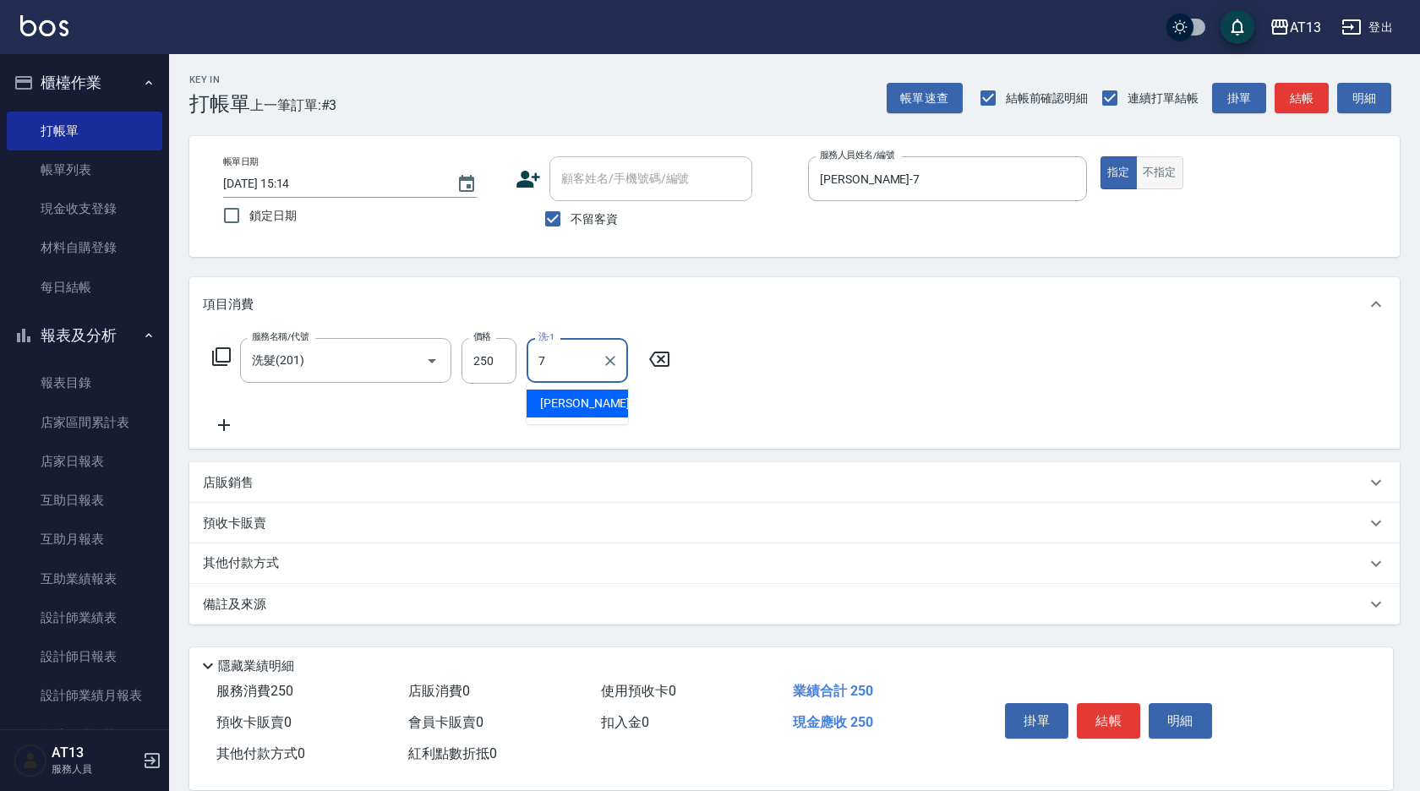
type input "[PERSON_NAME]-7"
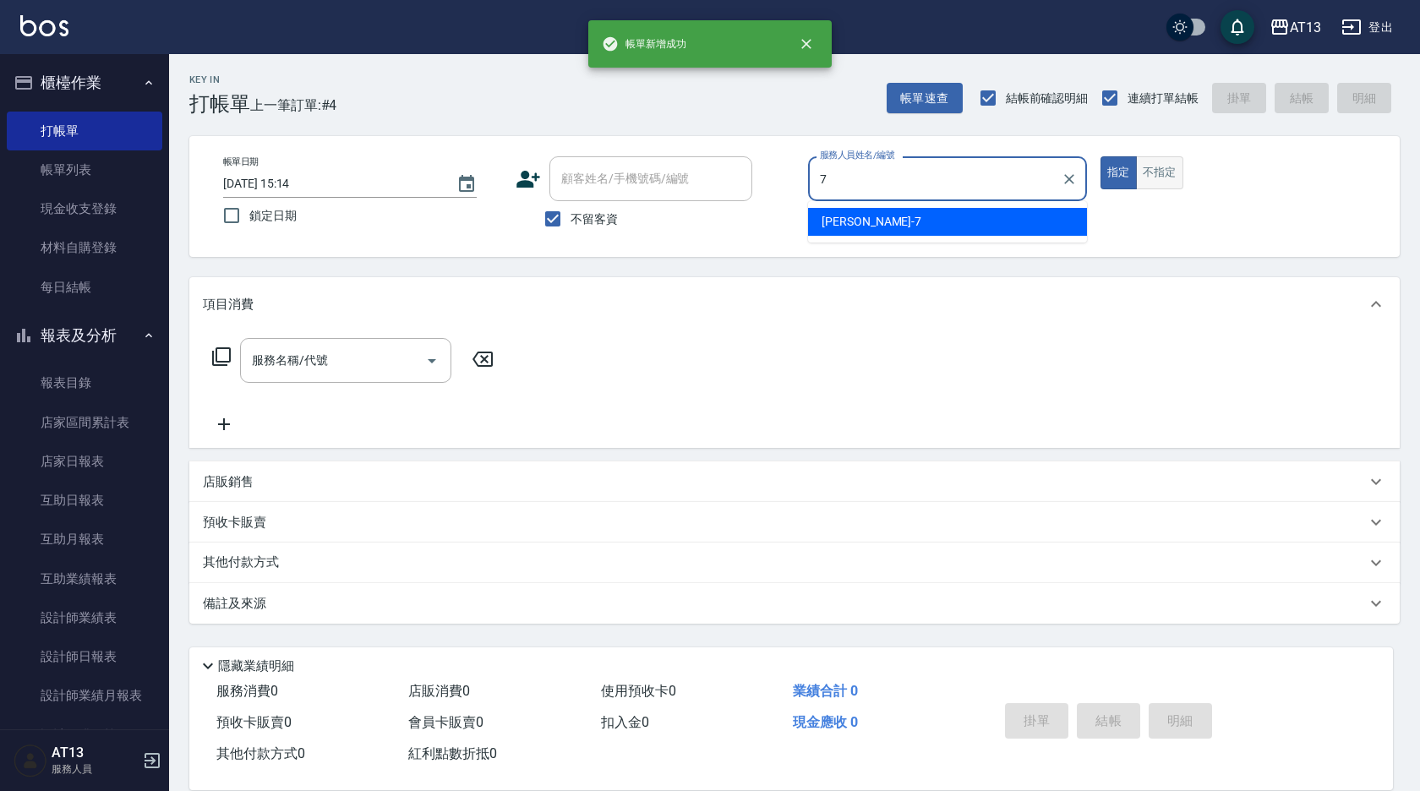
type input "[PERSON_NAME]-7"
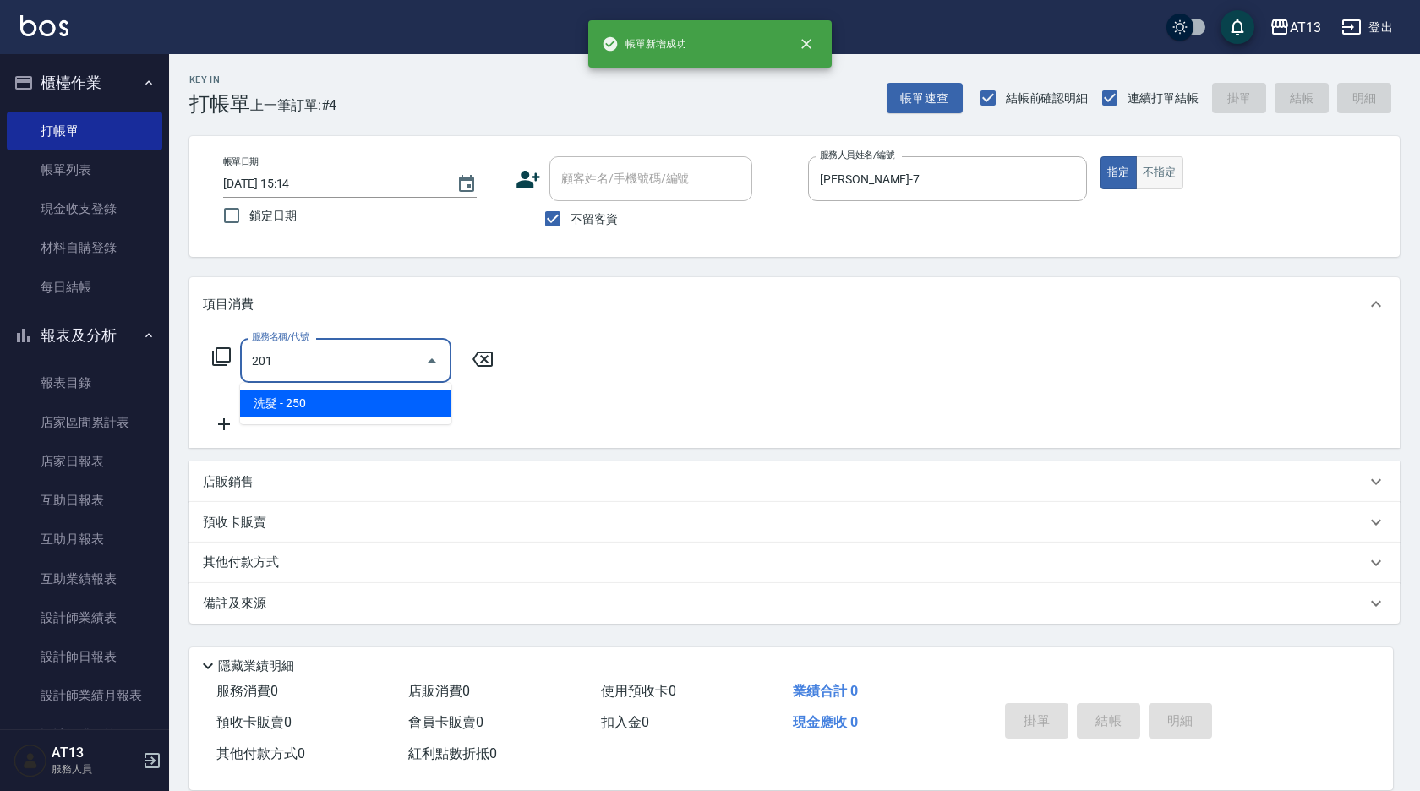
type input "洗髮(201)"
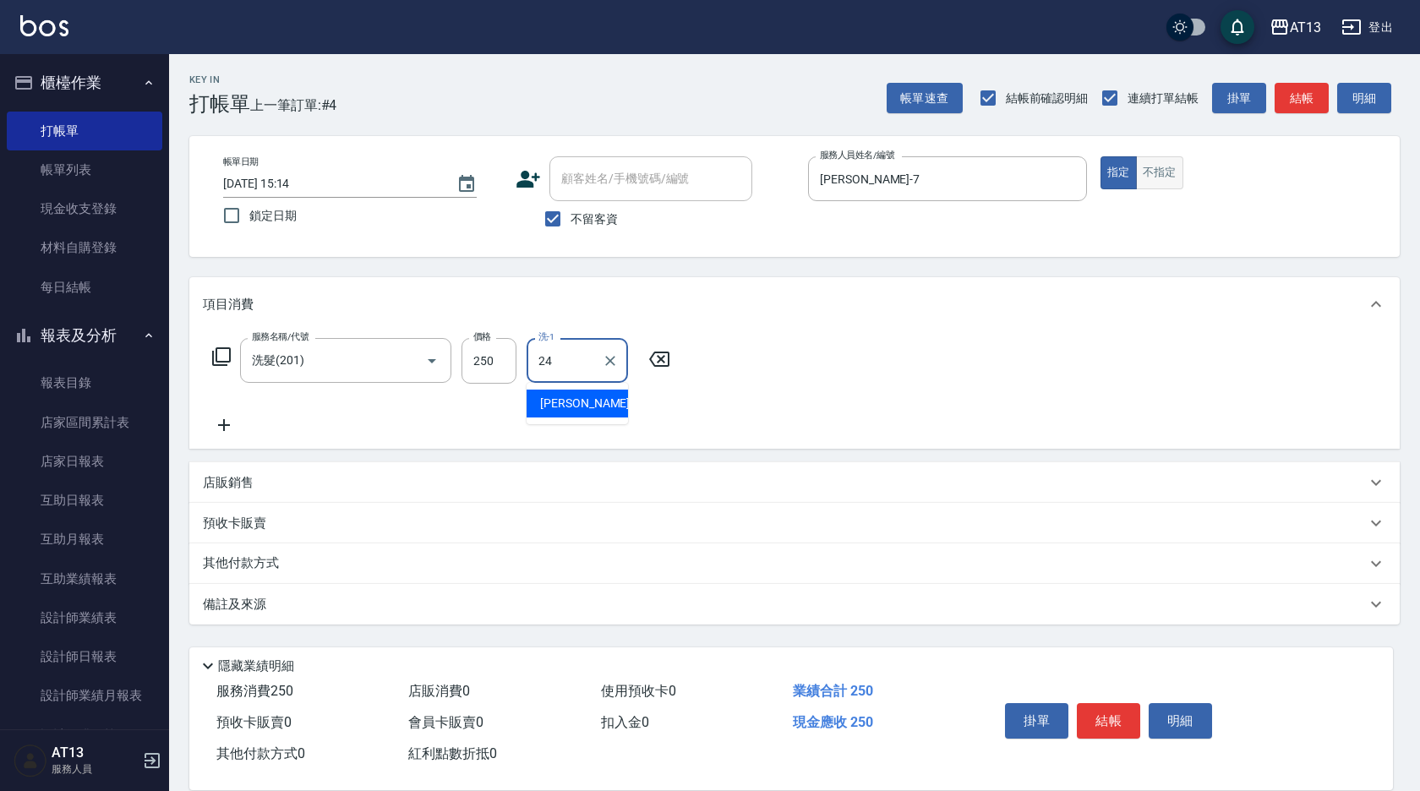
type input "[PERSON_NAME]-24"
